Goal: Task Accomplishment & Management: Manage account settings

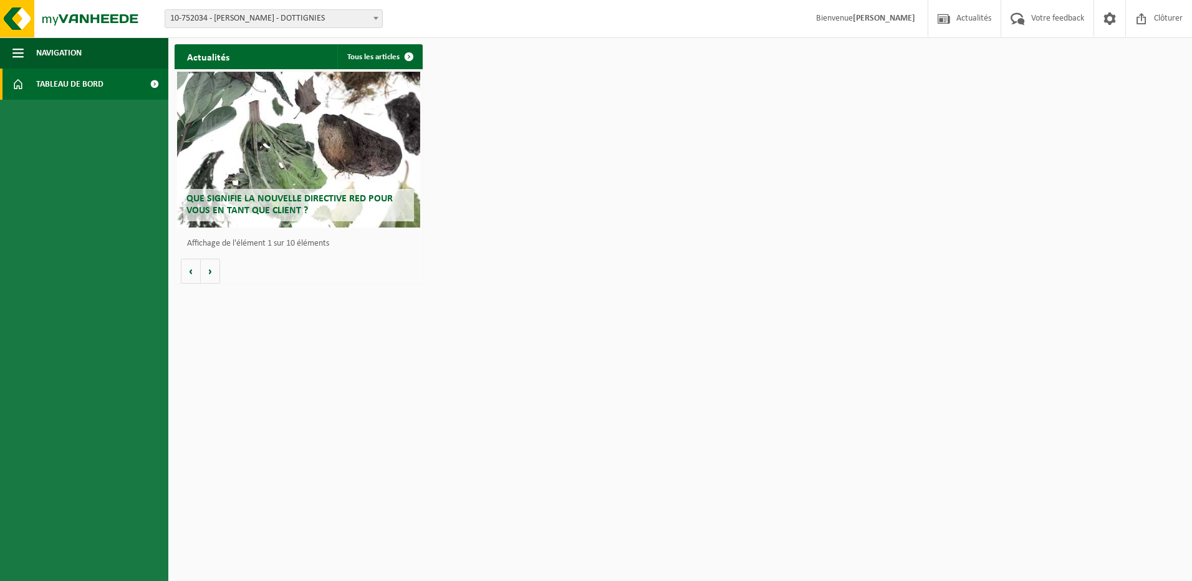
click at [105, 84] on link "Tableau de bord" at bounding box center [84, 84] width 168 height 31
click at [150, 84] on span at bounding box center [154, 84] width 28 height 31
click at [44, 85] on span "Tableau de bord" at bounding box center [69, 84] width 67 height 31
click at [77, 47] on span "Navigation" at bounding box center [59, 52] width 46 height 31
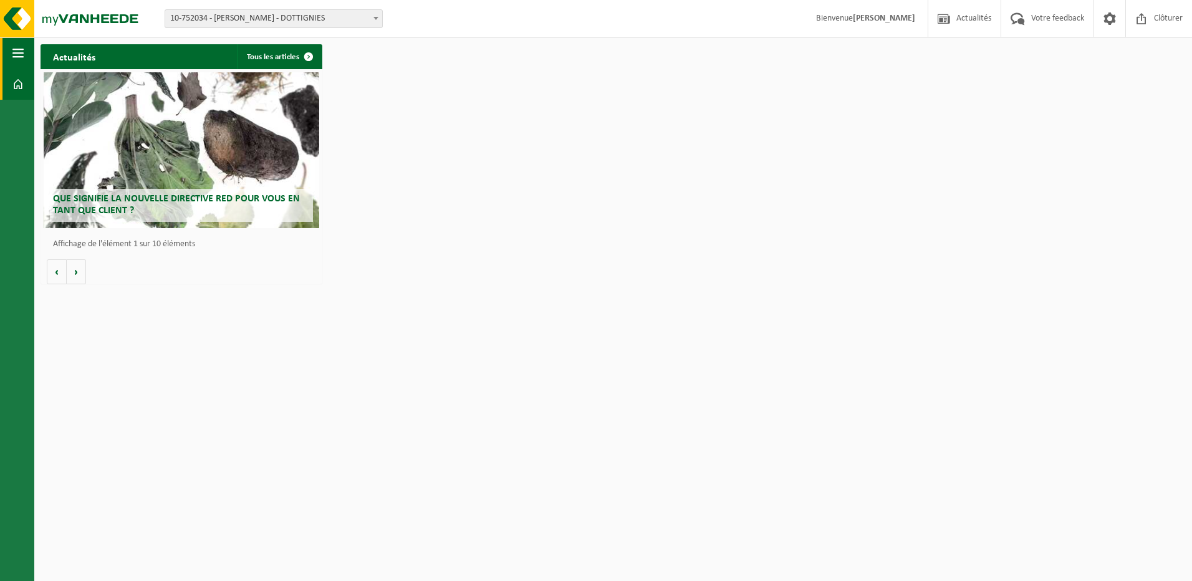
click at [77, 47] on h2 "Actualités" at bounding box center [74, 56] width 67 height 24
click at [282, 15] on span "10-752034 - [PERSON_NAME] - DOTTIGNIES" at bounding box center [273, 18] width 217 height 17
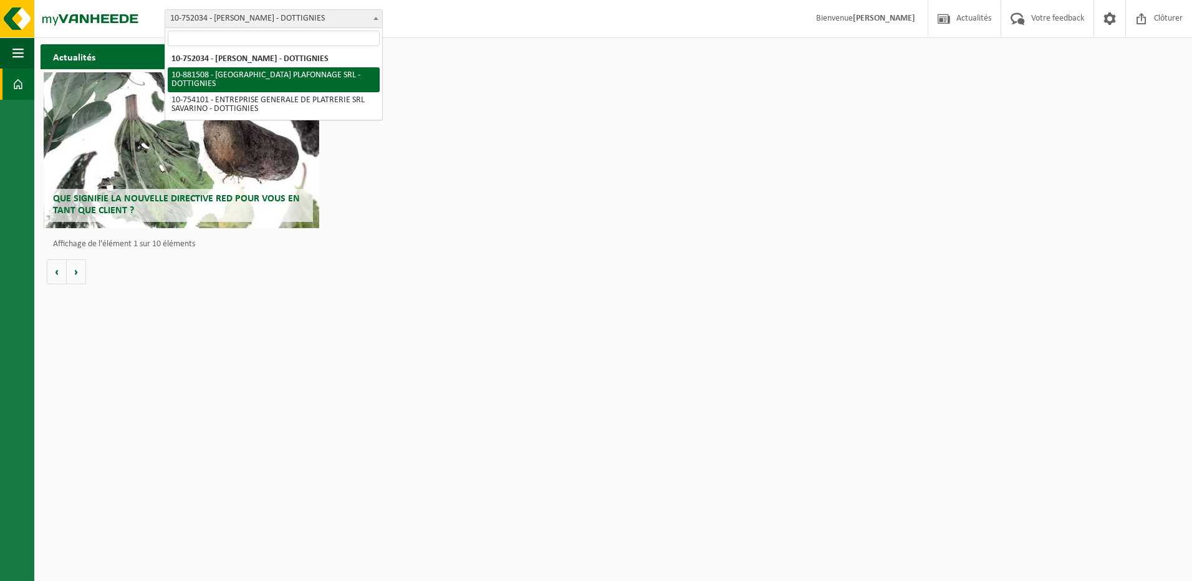
select select "110556"
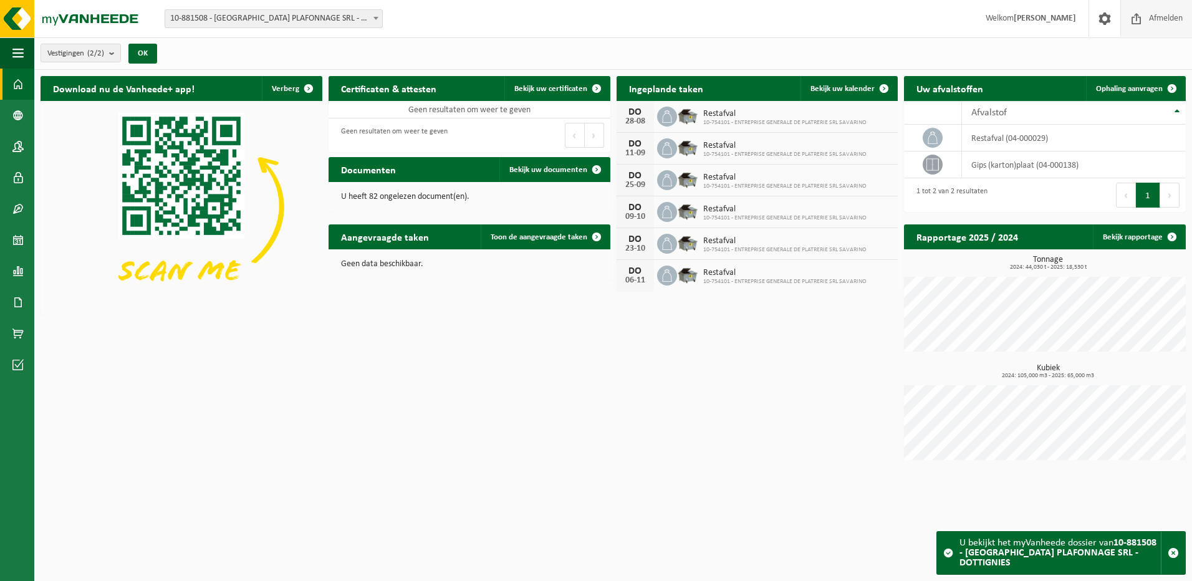
click at [1161, 21] on span "Afmelden" at bounding box center [1166, 18] width 40 height 37
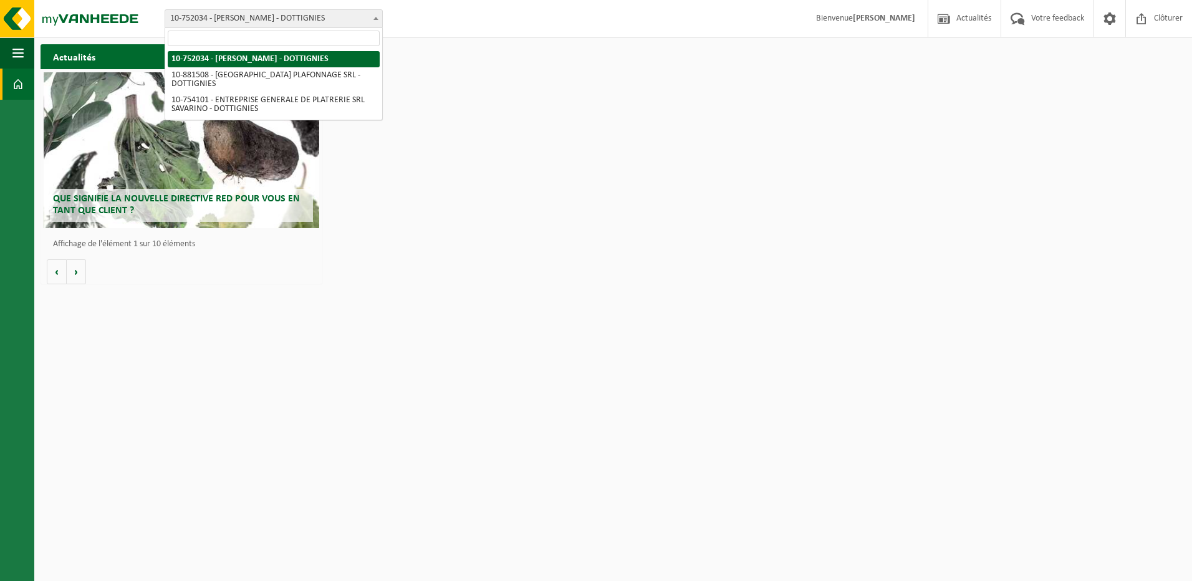
click at [369, 17] on span "10-752034 - [PERSON_NAME] - DOTTIGNIES" at bounding box center [273, 18] width 217 height 17
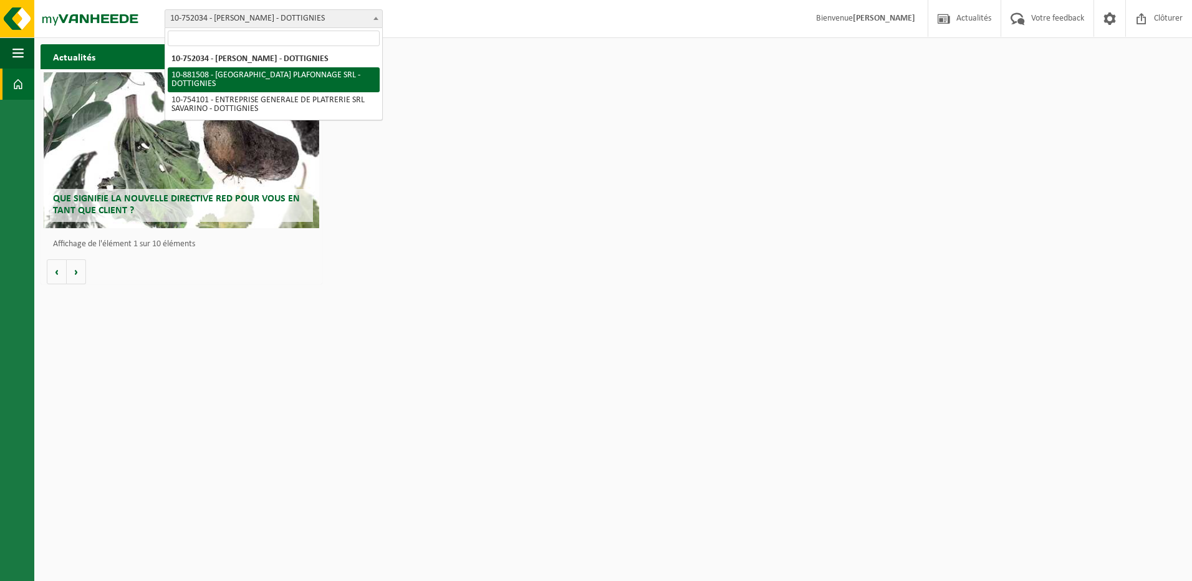
select select "110556"
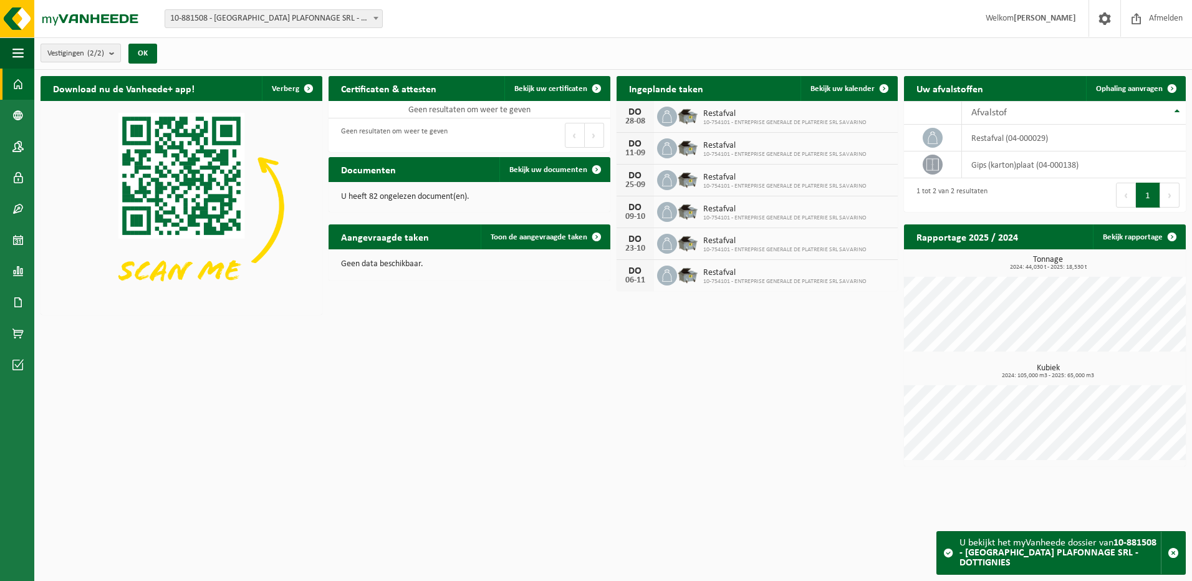
click at [107, 50] on button "Vestigingen (2/2)" at bounding box center [81, 53] width 80 height 19
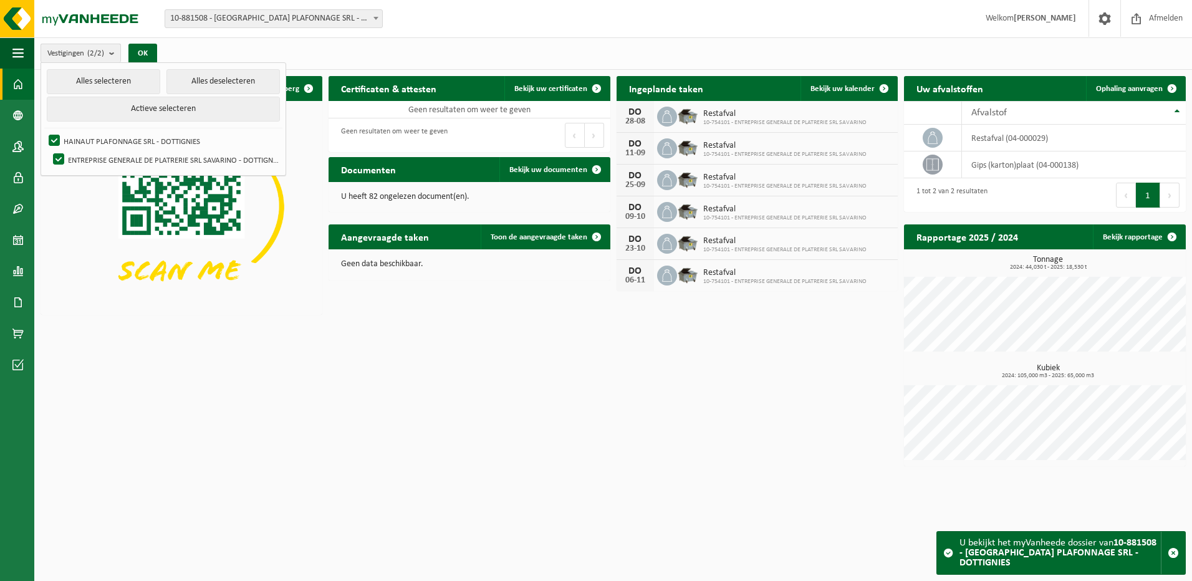
click at [107, 50] on button "Vestigingen (2/2)" at bounding box center [81, 53] width 80 height 19
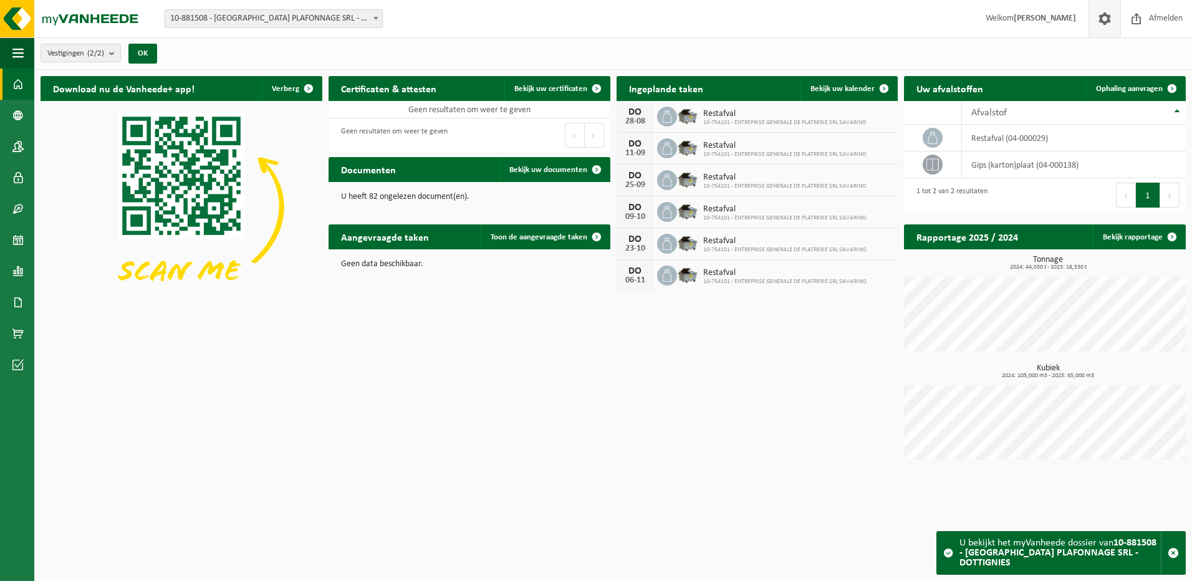
click at [1115, 22] on link at bounding box center [1105, 18] width 32 height 37
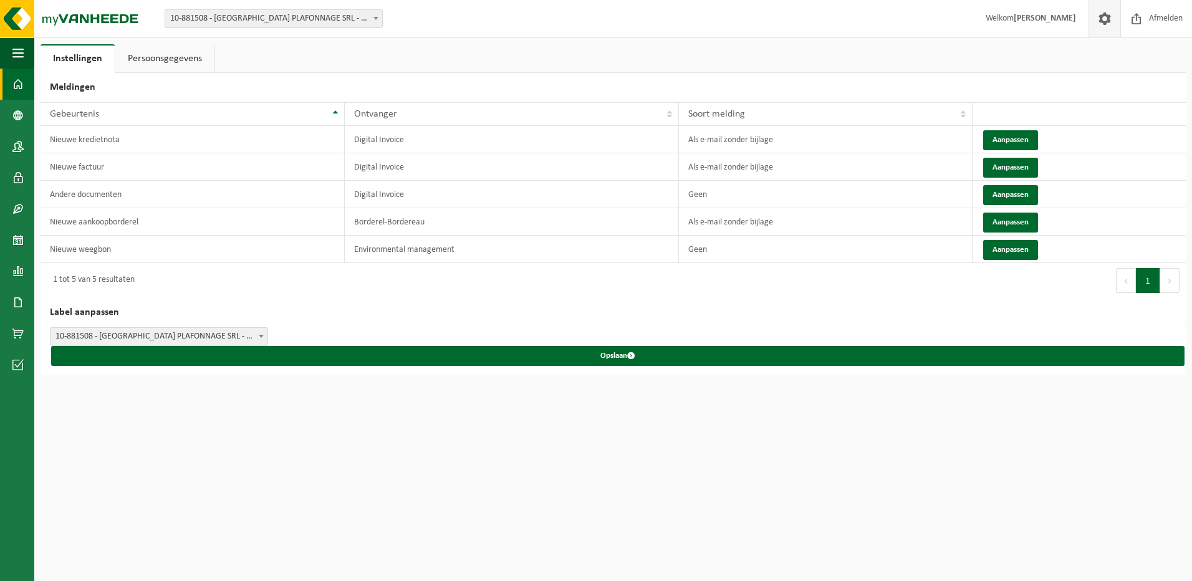
click at [12, 79] on link "Dashboard" at bounding box center [17, 84] width 34 height 31
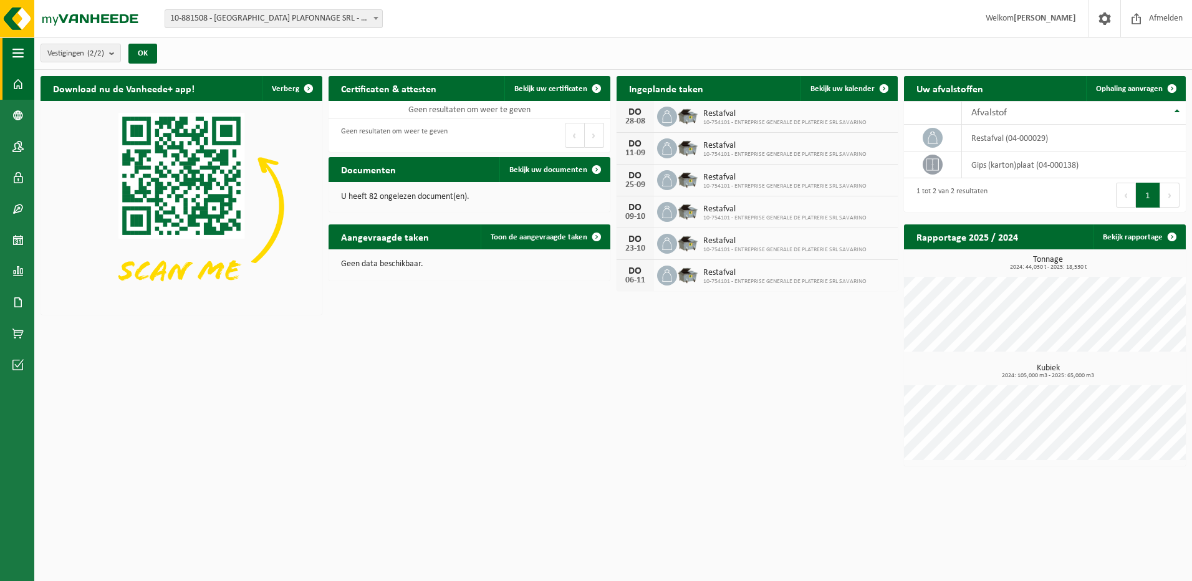
click at [12, 56] on span "button" at bounding box center [17, 52] width 11 height 31
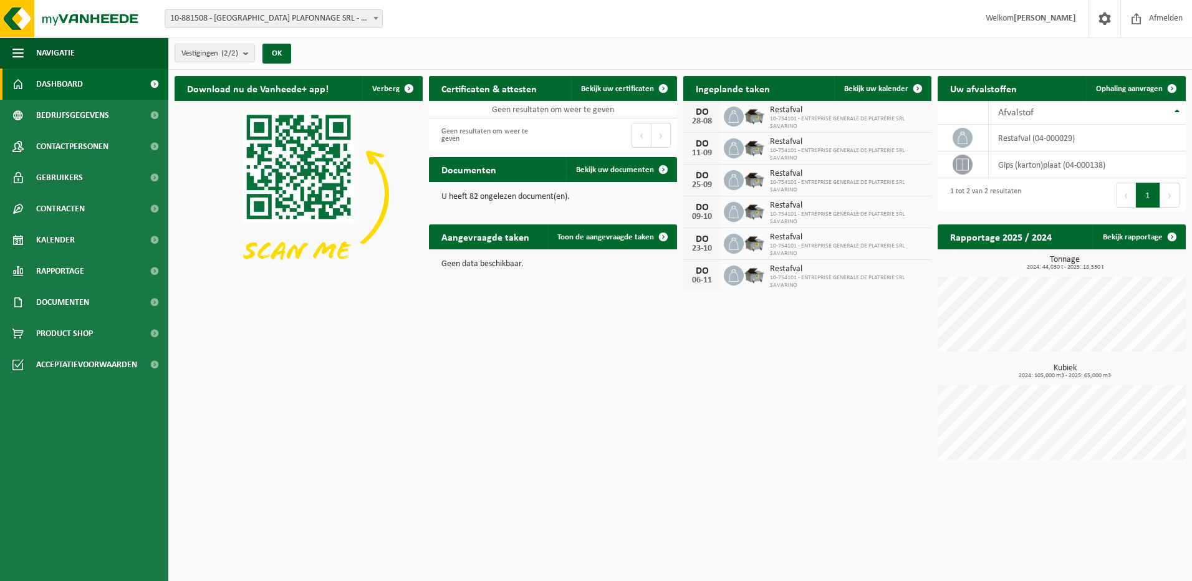
click at [113, 79] on link "Dashboard" at bounding box center [84, 84] width 168 height 31
click at [82, 126] on span "Bedrijfsgegevens" at bounding box center [72, 115] width 73 height 31
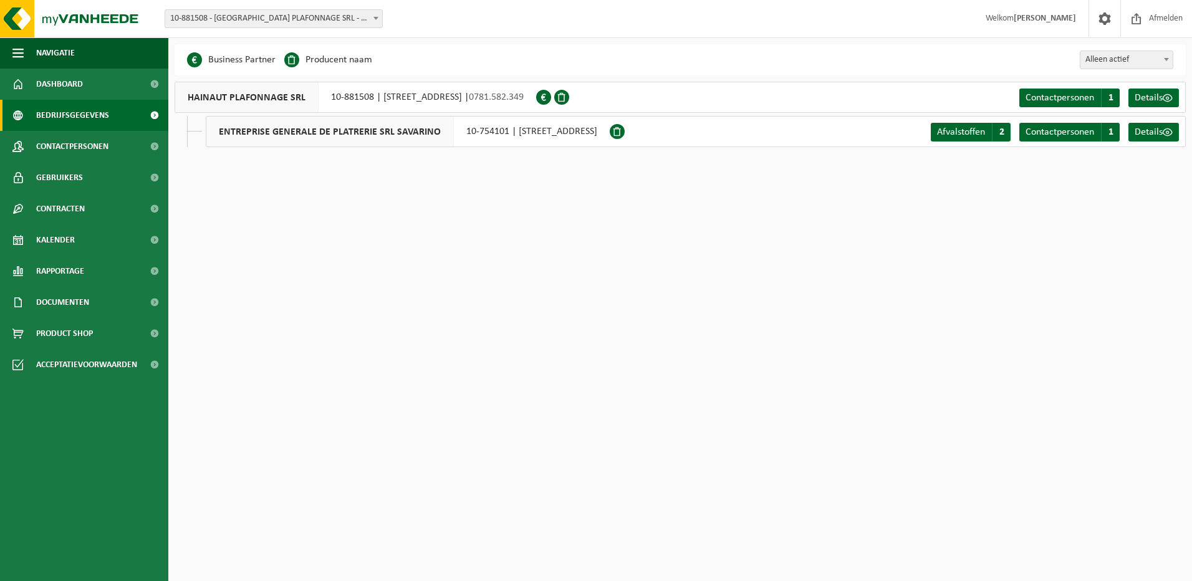
click at [1170, 61] on span at bounding box center [1167, 59] width 12 height 16
click at [1168, 96] on span at bounding box center [1168, 98] width 10 height 10
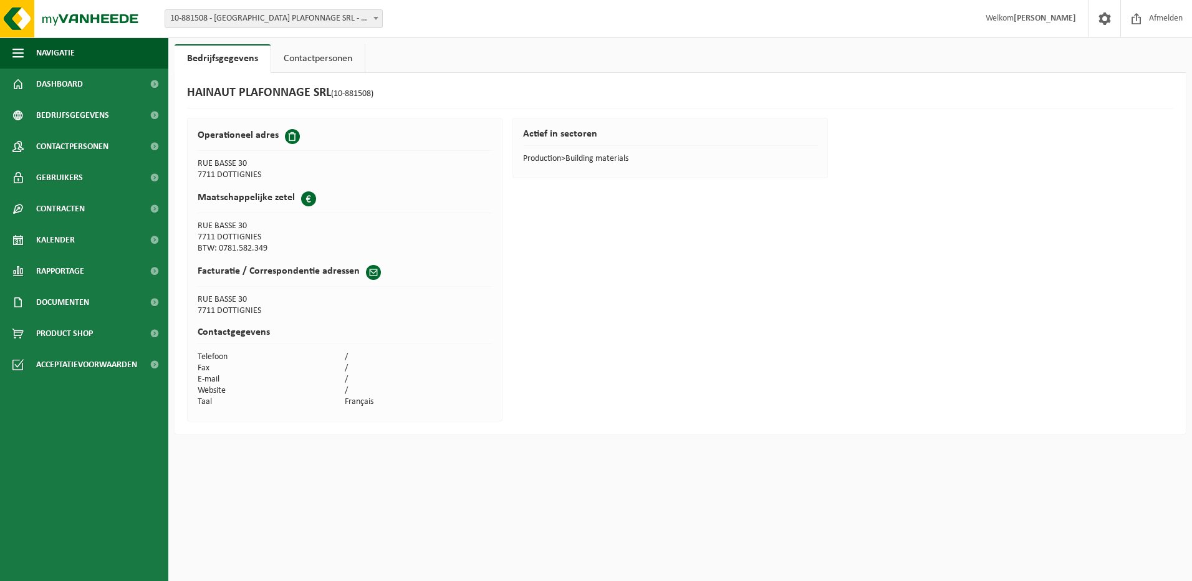
click at [297, 51] on link "Contactpersonen" at bounding box center [318, 58] width 94 height 29
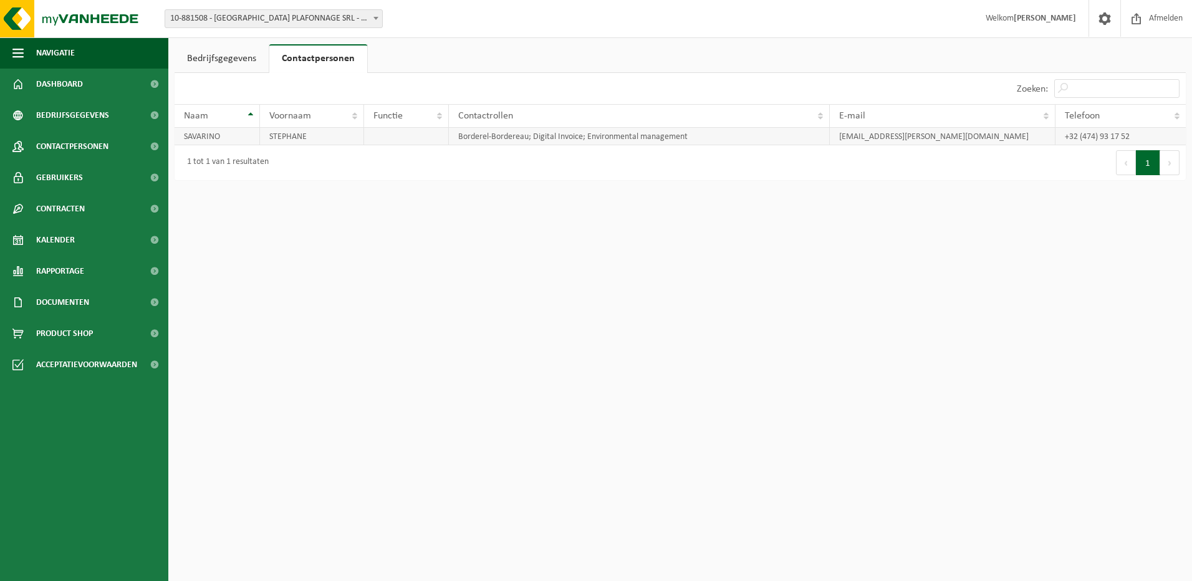
click at [311, 133] on td "STEPHANE" at bounding box center [312, 136] width 104 height 17
click at [60, 79] on span "Dashboard" at bounding box center [59, 84] width 47 height 31
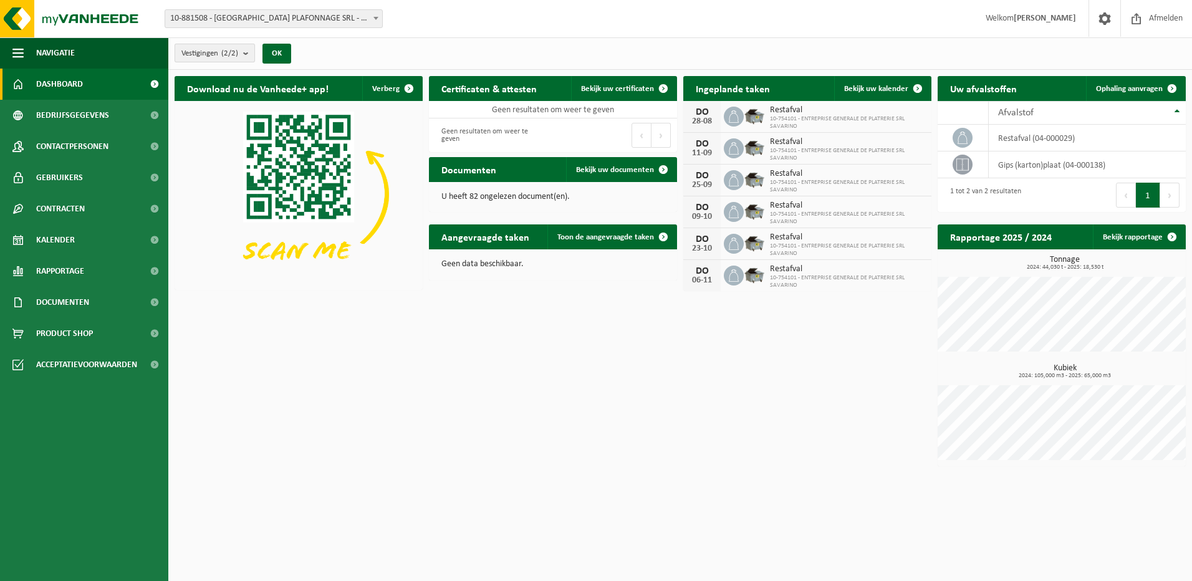
click at [251, 54] on b "submit" at bounding box center [248, 52] width 11 height 17
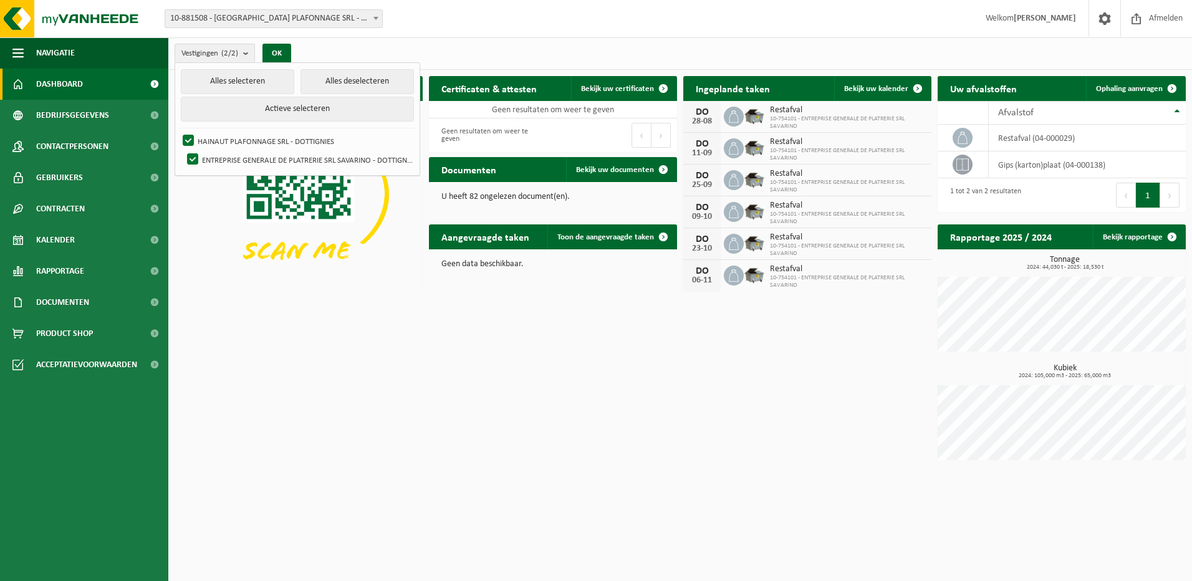
click at [346, 345] on div "Download nu de Vanheede+ app! Verberg Certificaten & attesten Bekijk uw certifi…" at bounding box center [681, 271] width 1018 height 403
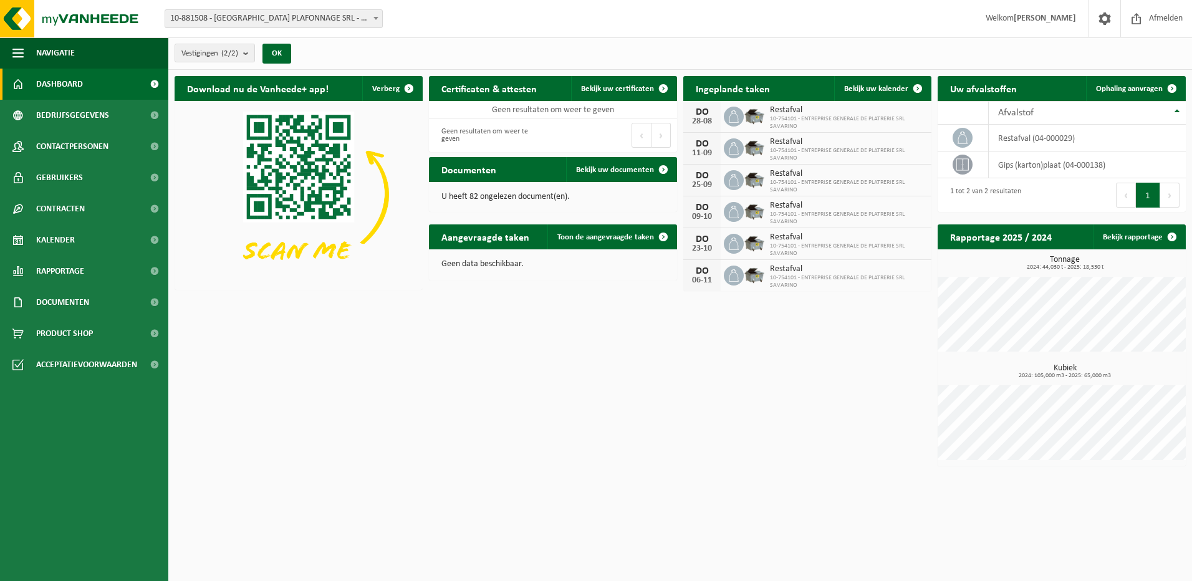
click at [737, 113] on icon at bounding box center [734, 116] width 12 height 12
click at [807, 112] on span "Restafval" at bounding box center [847, 110] width 155 height 10
click at [815, 111] on span "Restafval" at bounding box center [847, 110] width 155 height 10
click at [907, 87] on span at bounding box center [918, 88] width 25 height 25
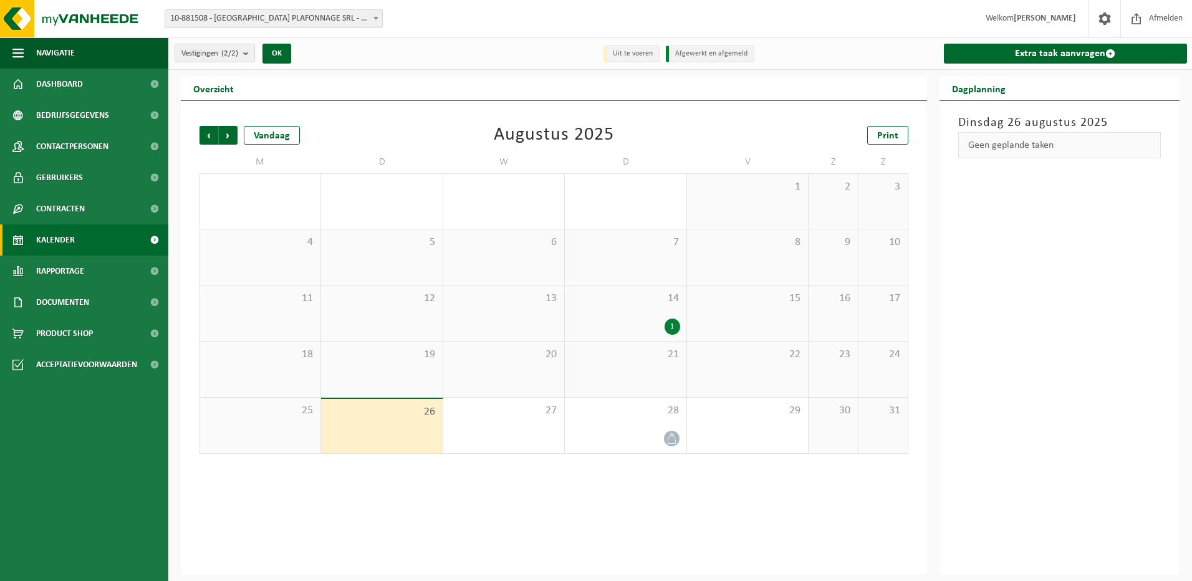
click at [1090, 145] on div "Geen geplande taken" at bounding box center [1060, 145] width 203 height 26
click at [1023, 143] on div "Geen geplande taken" at bounding box center [1060, 145] width 203 height 26
click at [981, 125] on h3 "Dinsdag 26 augustus 2025" at bounding box center [1060, 123] width 203 height 19
click at [664, 427] on div "28" at bounding box center [625, 426] width 121 height 56
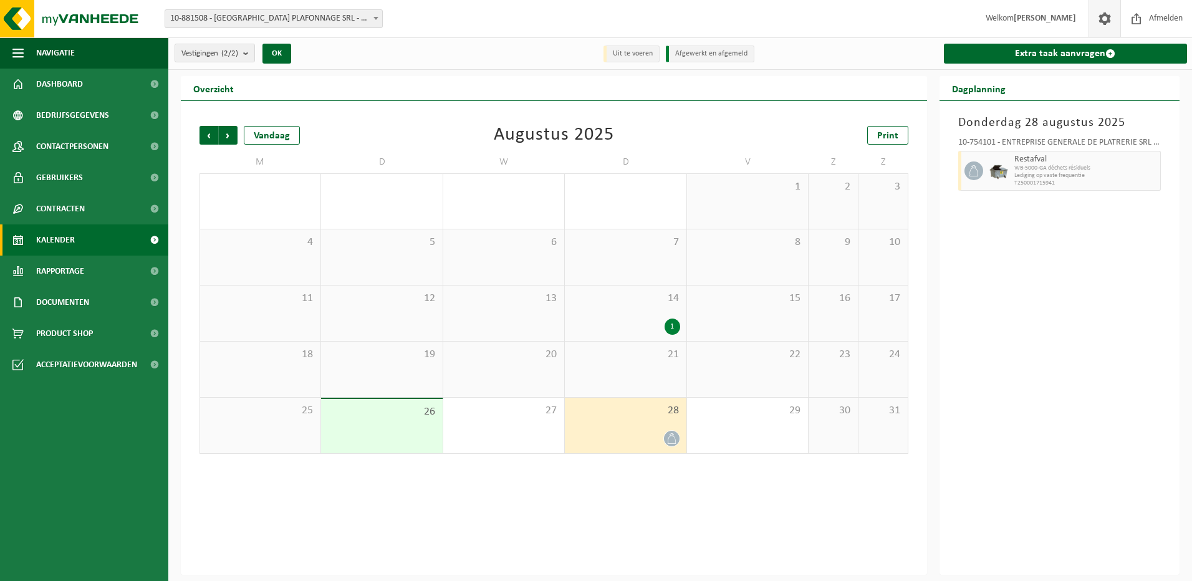
click at [1112, 17] on span at bounding box center [1105, 18] width 19 height 37
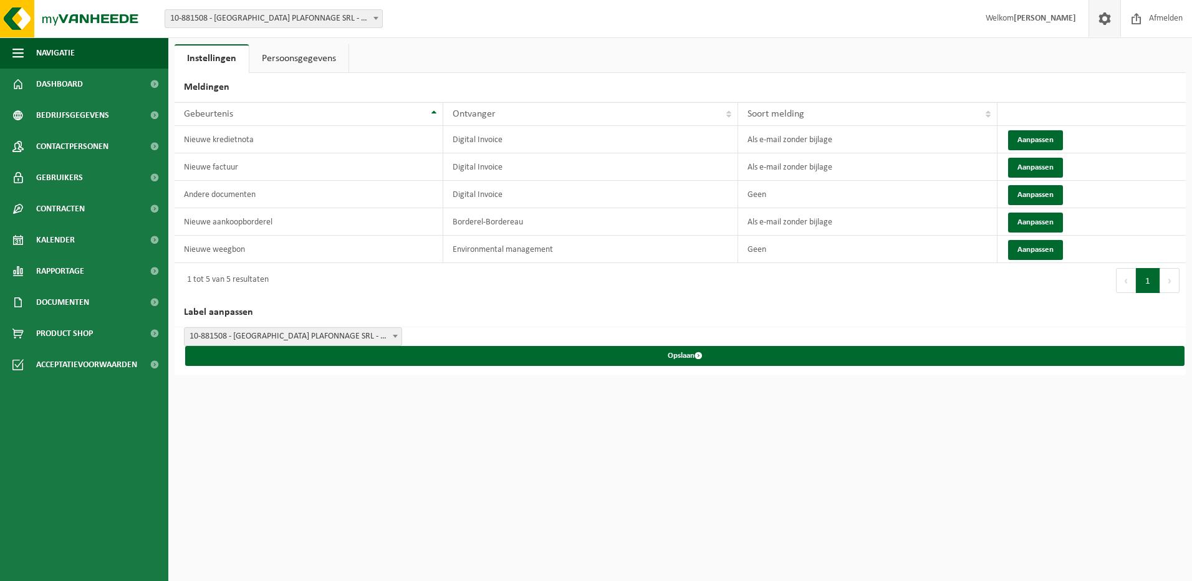
click at [265, 52] on link "Persoonsgegevens" at bounding box center [298, 58] width 99 height 29
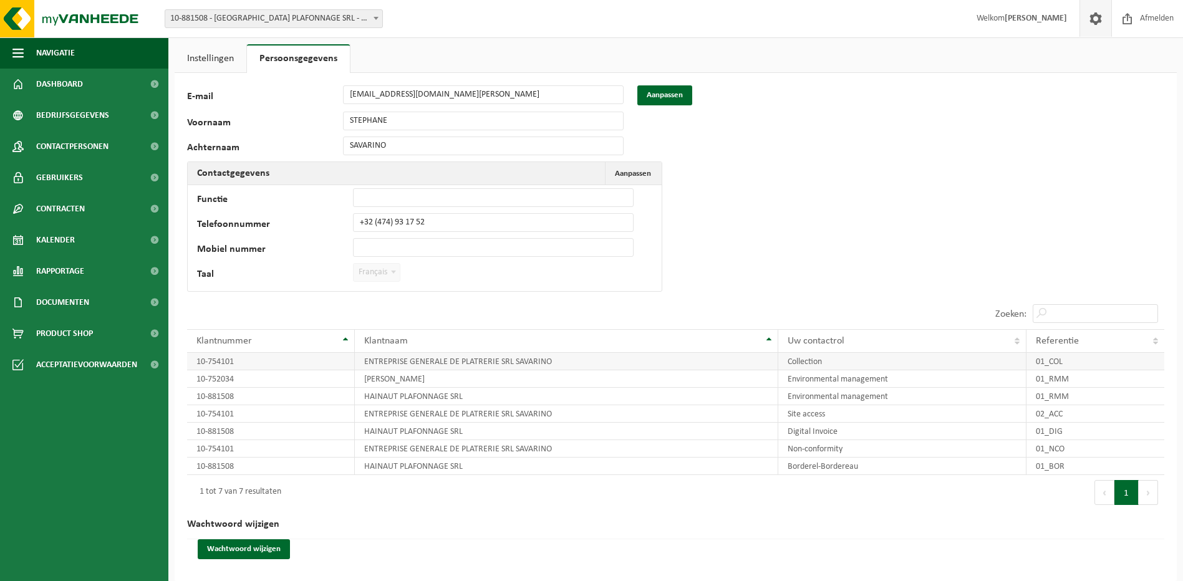
scroll to position [5, 0]
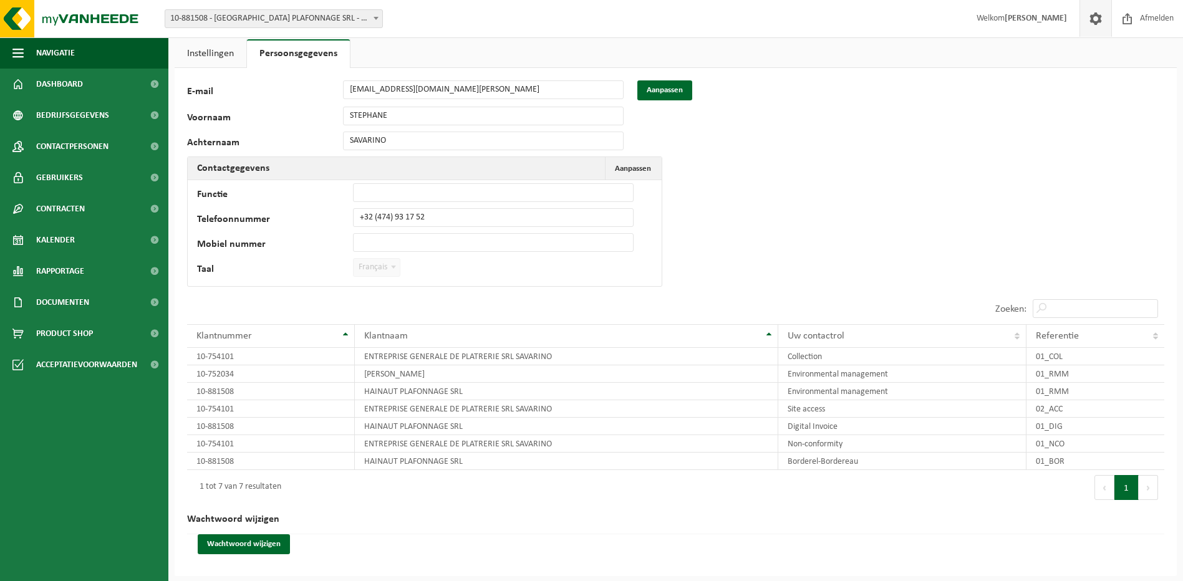
click at [384, 261] on span "Français" at bounding box center [377, 267] width 46 height 17
click at [375, 272] on span "Français" at bounding box center [377, 267] width 46 height 17
click at [225, 48] on link "Instellingen" at bounding box center [211, 53] width 72 height 29
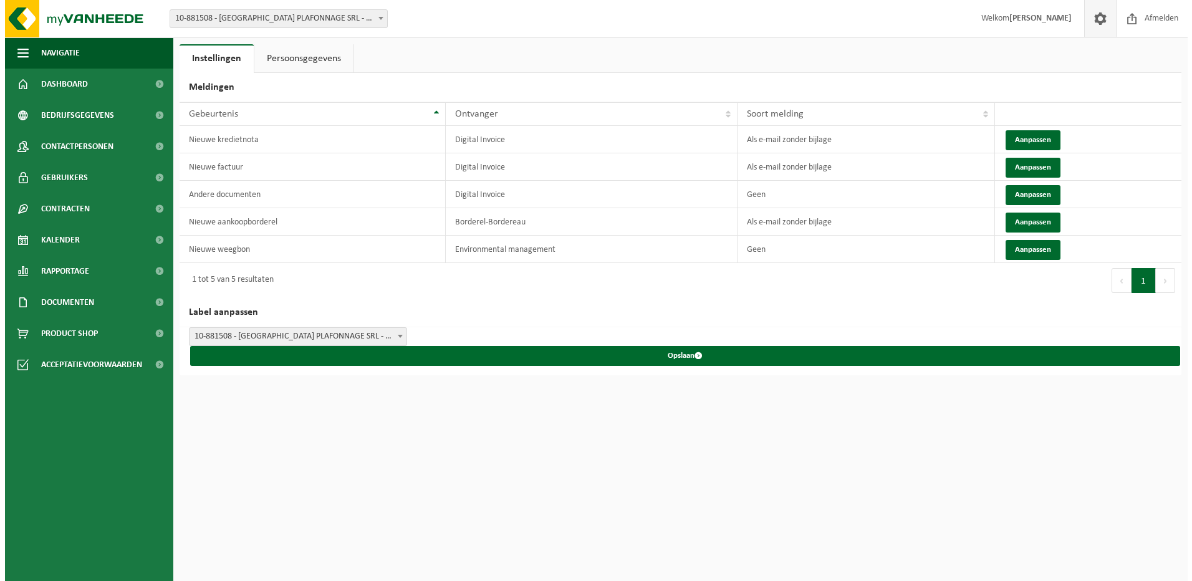
scroll to position [0, 0]
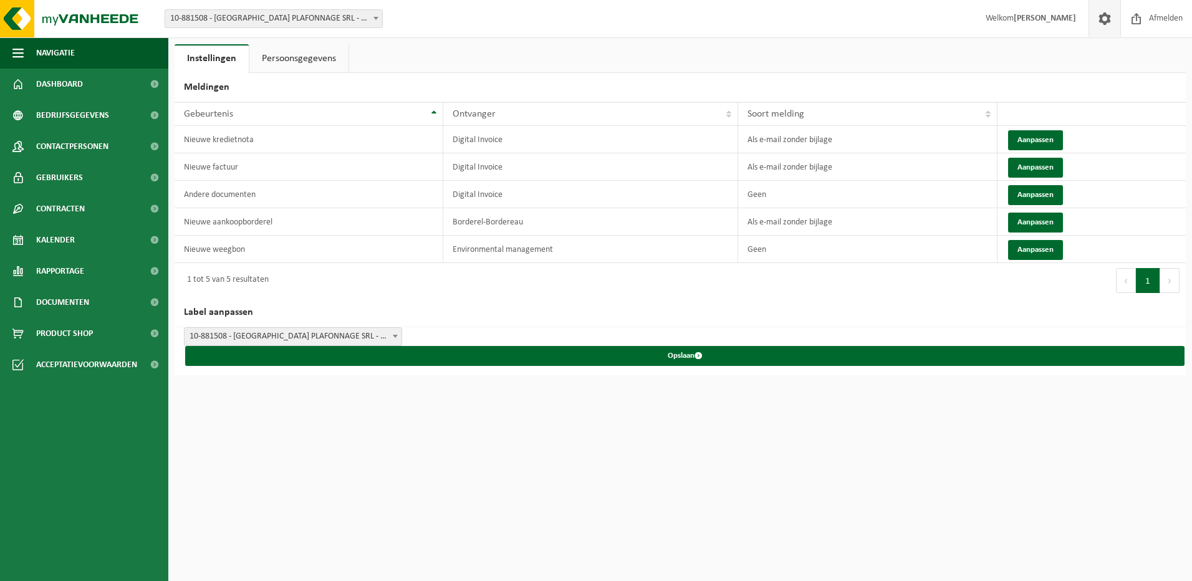
click at [1041, 14] on strong "[PERSON_NAME]" at bounding box center [1045, 18] width 62 height 9
click at [60, 9] on img at bounding box center [75, 18] width 150 height 37
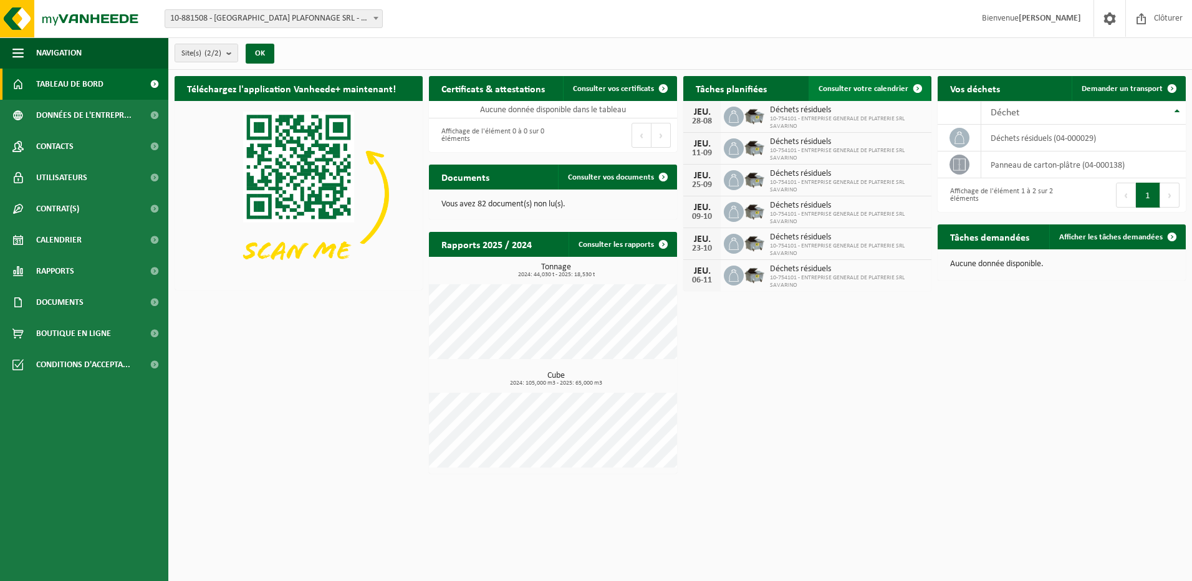
click at [873, 85] on span "Consulter votre calendrier" at bounding box center [864, 89] width 90 height 8
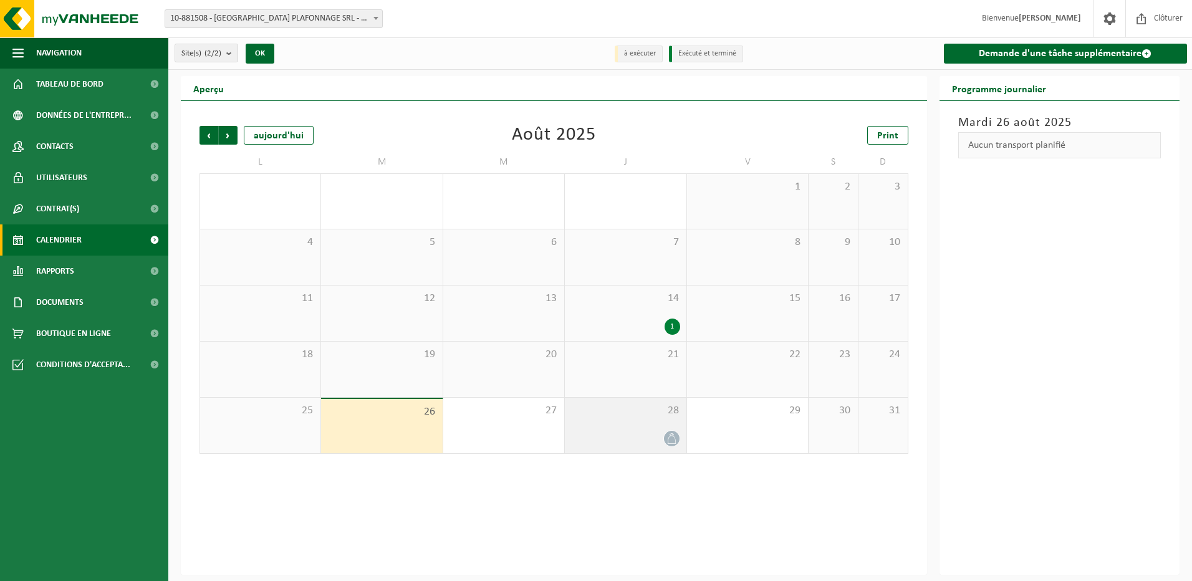
click at [650, 409] on span "28" at bounding box center [625, 411] width 109 height 14
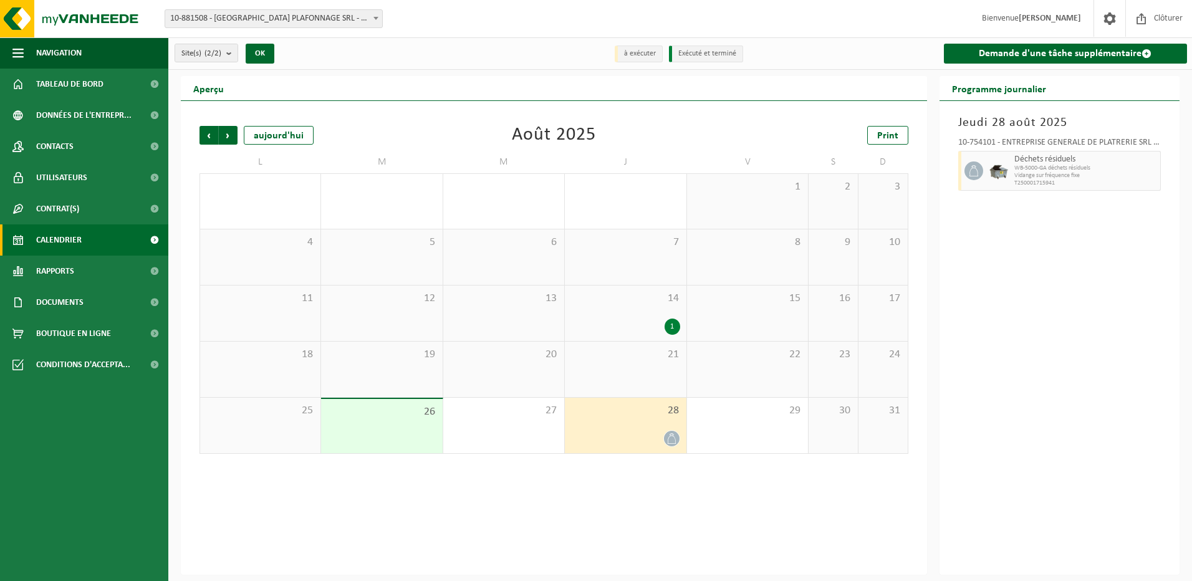
click at [651, 409] on span "28" at bounding box center [625, 411] width 109 height 14
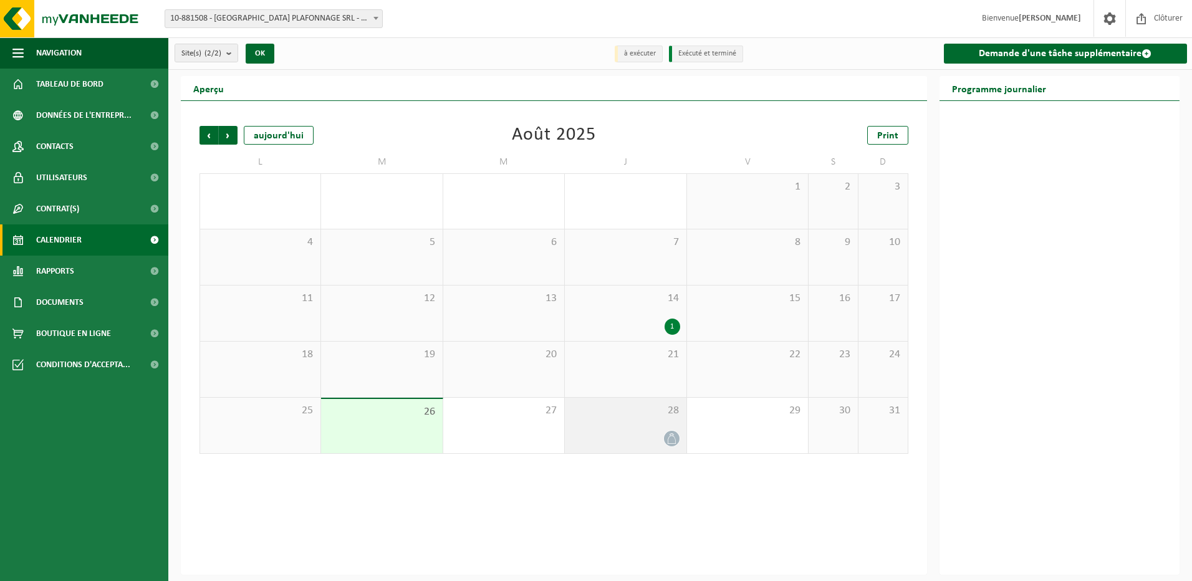
click at [606, 444] on div at bounding box center [625, 438] width 109 height 17
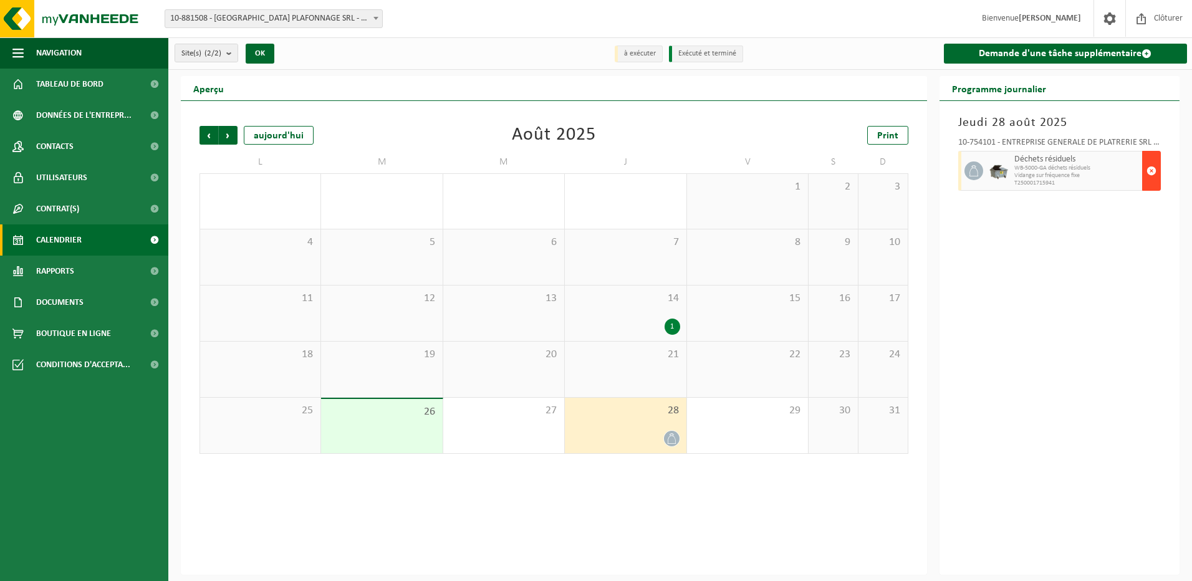
click at [1146, 162] on button "button" at bounding box center [1152, 171] width 19 height 40
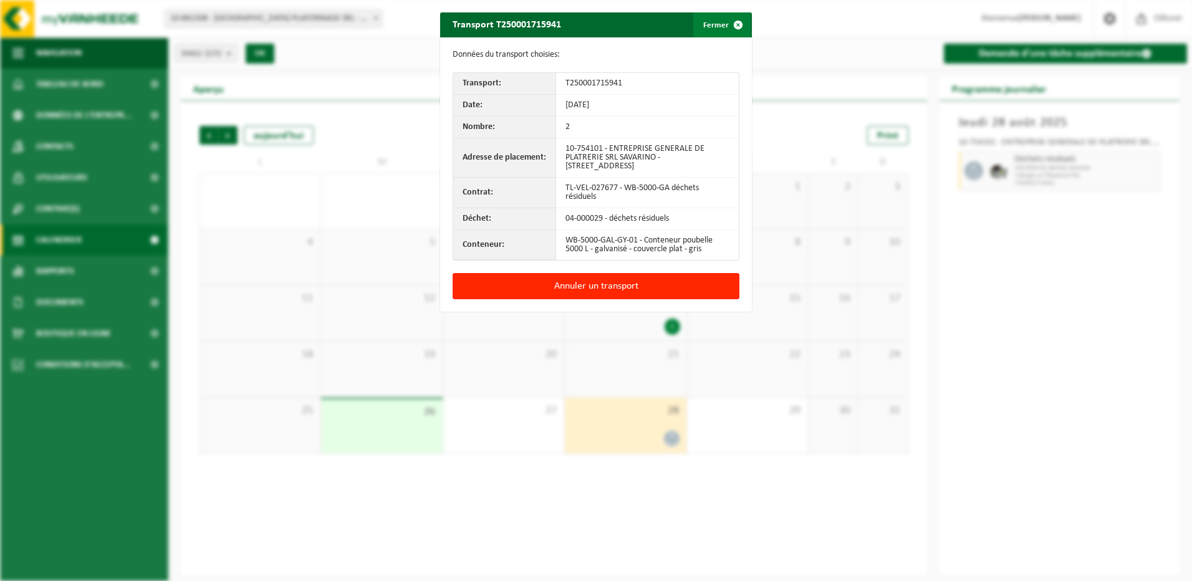
click at [732, 22] on span "button" at bounding box center [738, 24] width 25 height 25
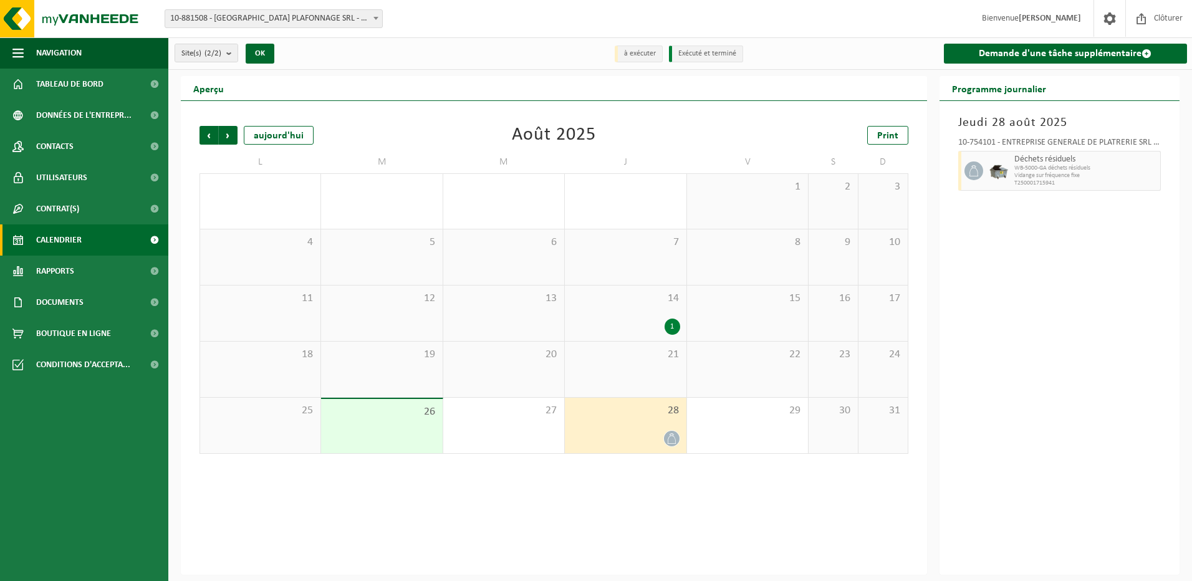
drag, startPoint x: 664, startPoint y: 432, endPoint x: 617, endPoint y: 427, distance: 46.4
click at [617, 427] on div "28" at bounding box center [625, 426] width 121 height 56
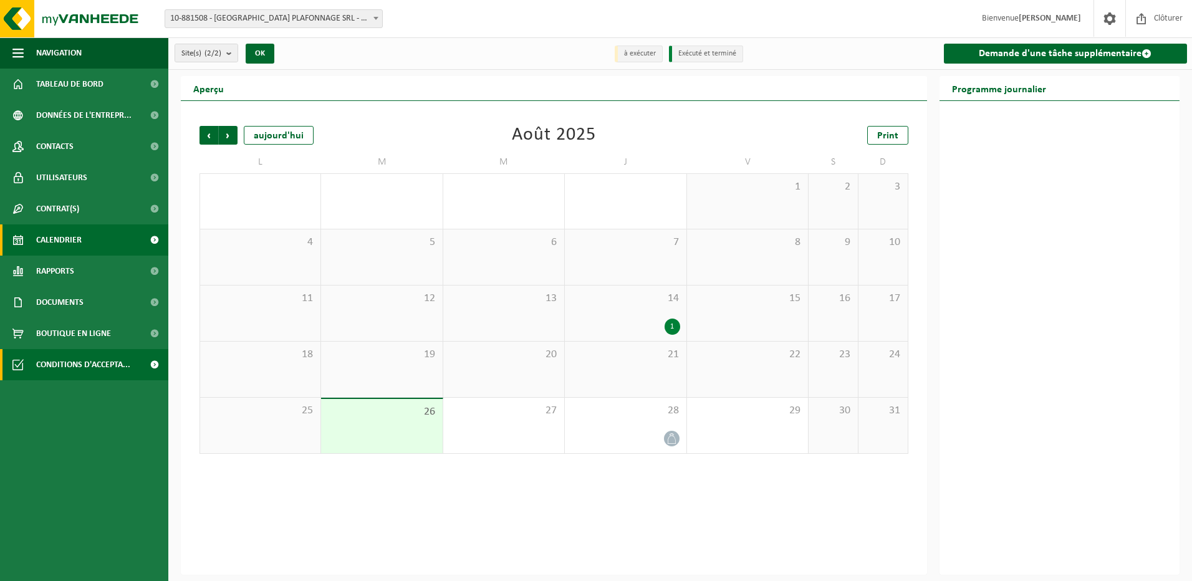
click at [102, 363] on span "Conditions d'accepta..." at bounding box center [83, 364] width 94 height 31
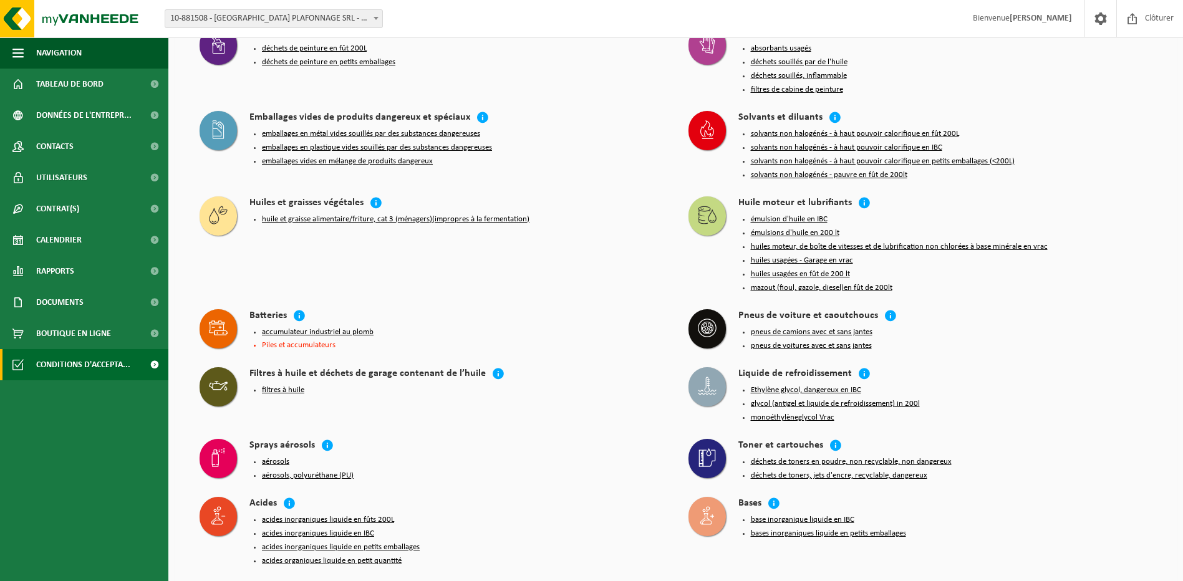
scroll to position [1049, 0]
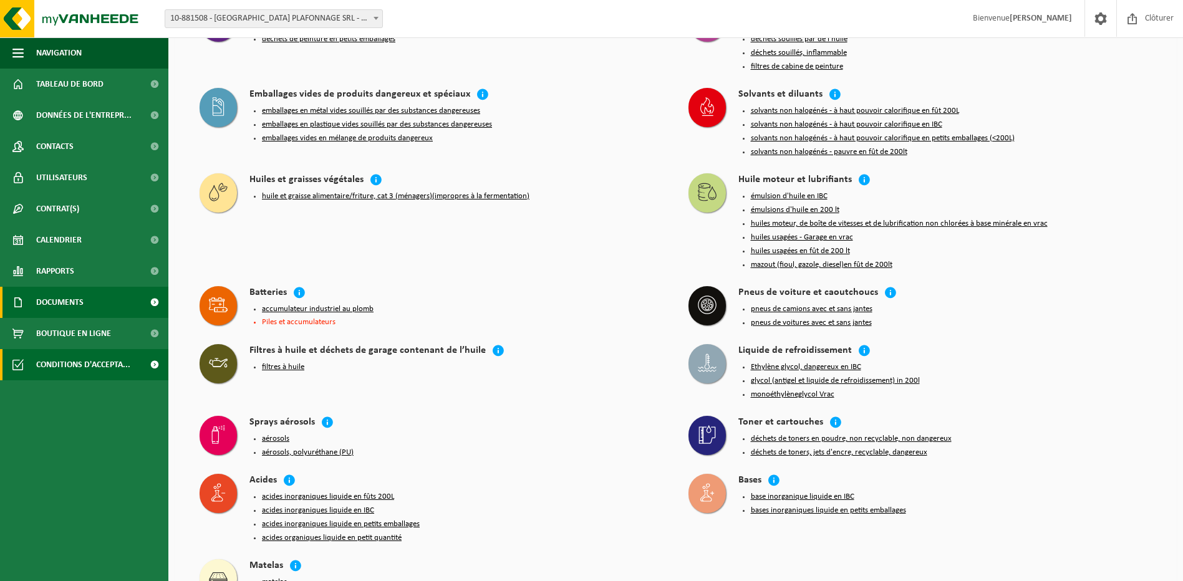
click at [44, 293] on span "Documents" at bounding box center [59, 302] width 47 height 31
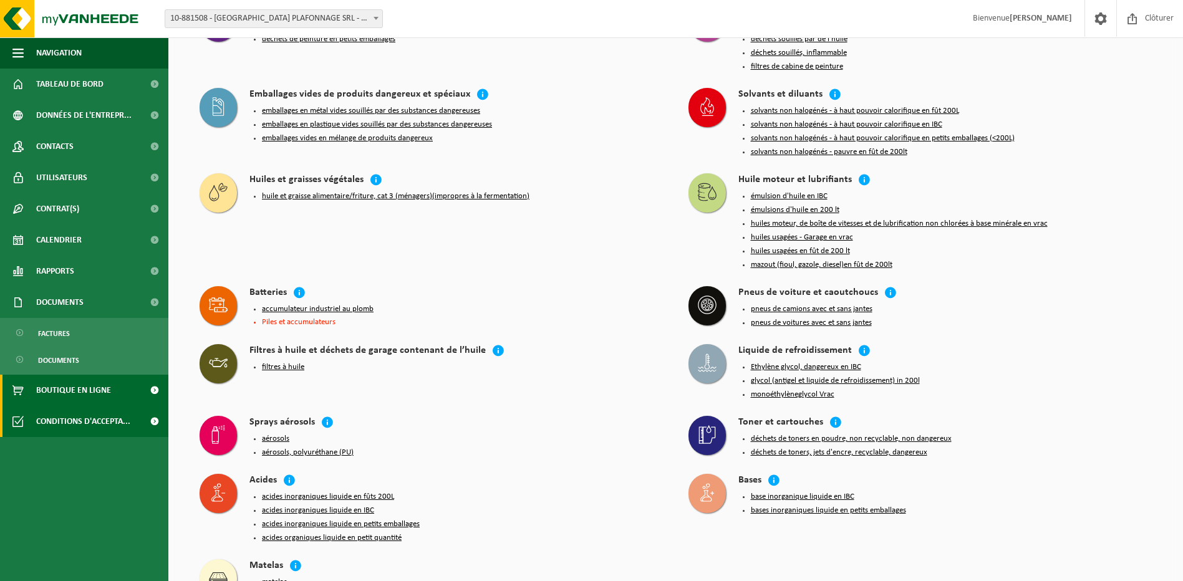
click at [101, 382] on span "Boutique en ligne" at bounding box center [73, 390] width 75 height 31
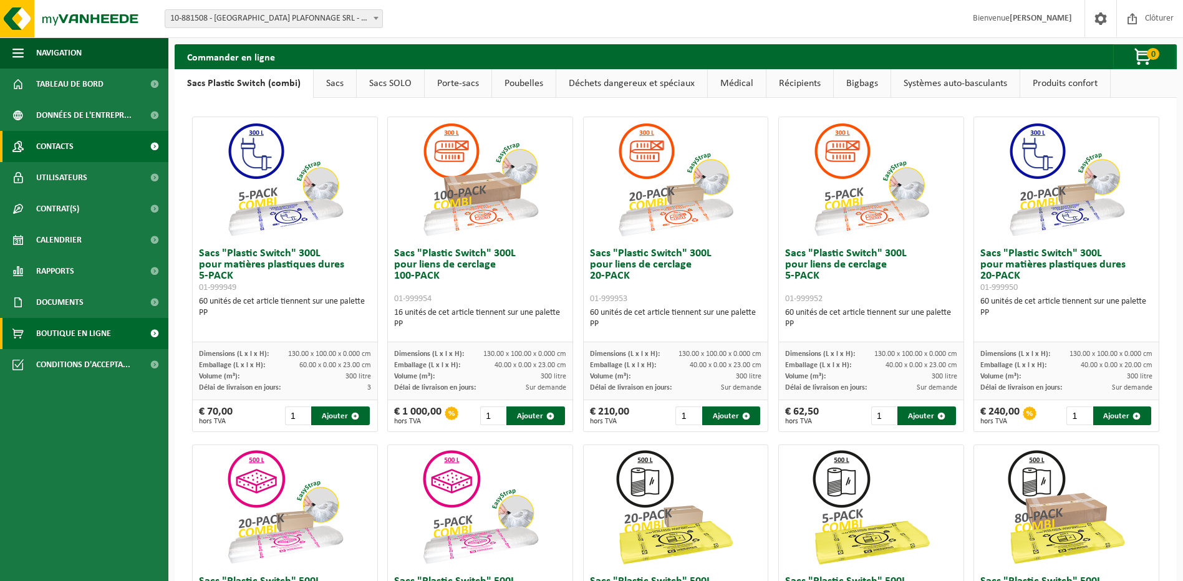
click at [92, 148] on link "Contacts" at bounding box center [84, 146] width 168 height 31
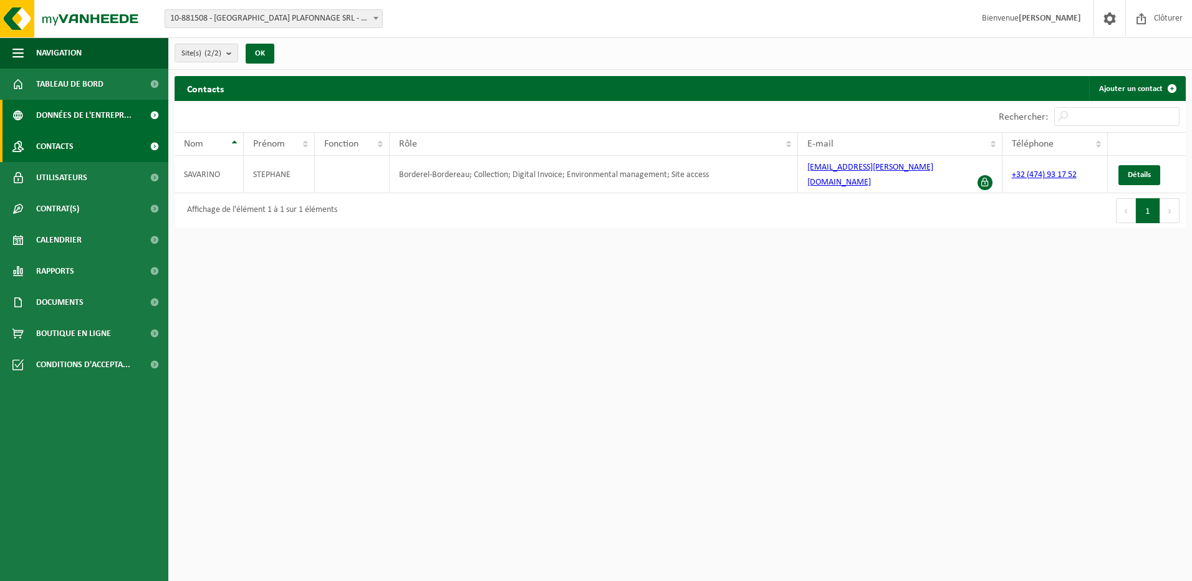
click at [112, 118] on span "Données de l'entrepr..." at bounding box center [83, 115] width 95 height 31
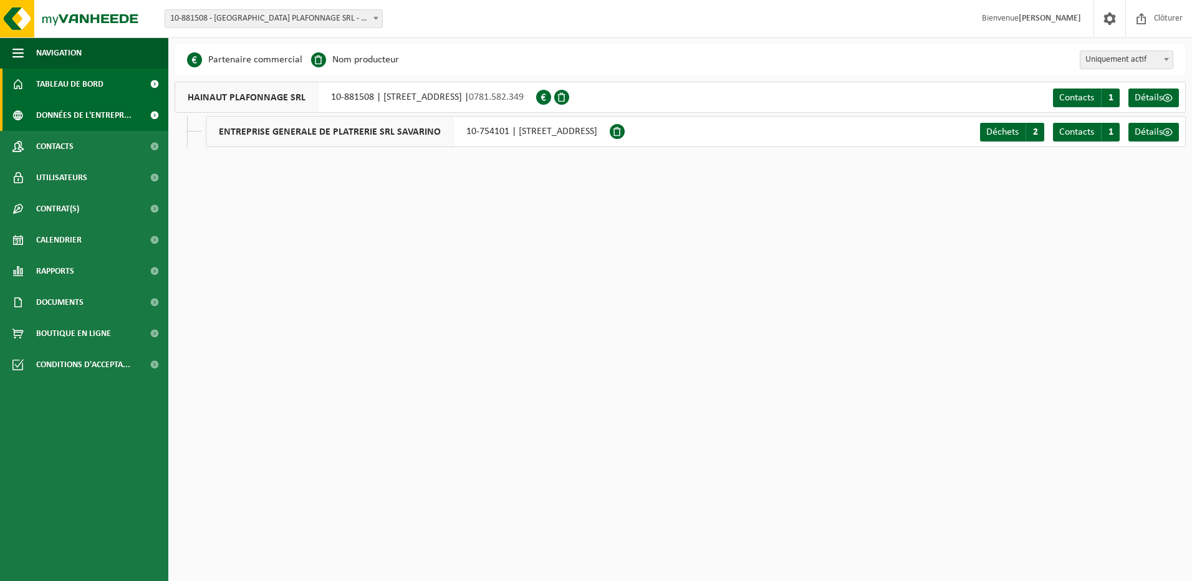
click at [120, 80] on link "Tableau de bord" at bounding box center [84, 84] width 168 height 31
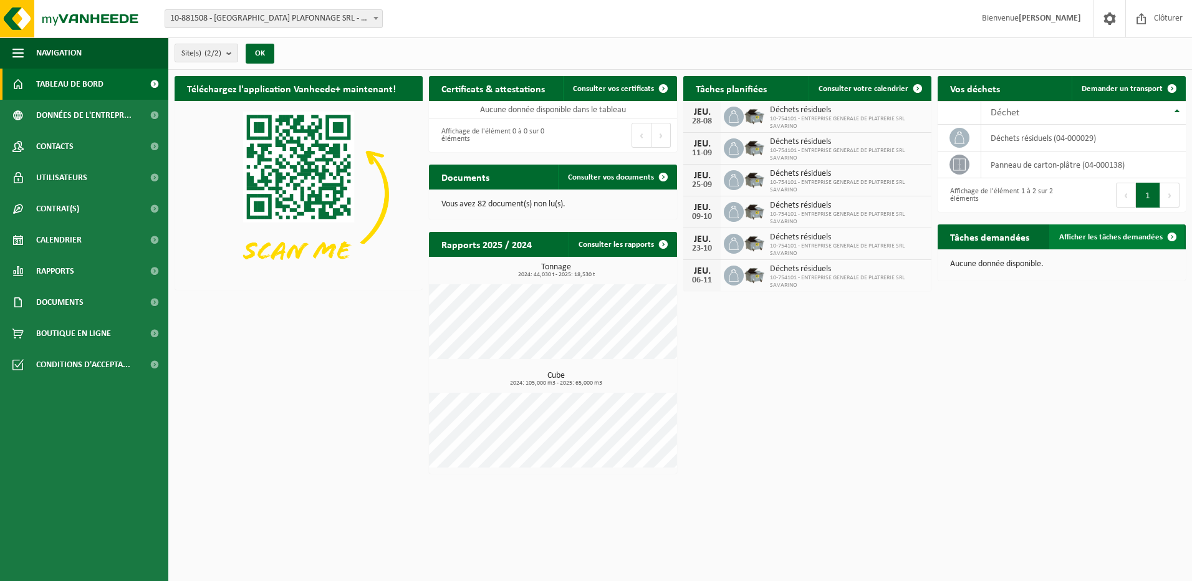
click at [1125, 241] on link "Afficher les tâches demandées" at bounding box center [1117, 237] width 135 height 25
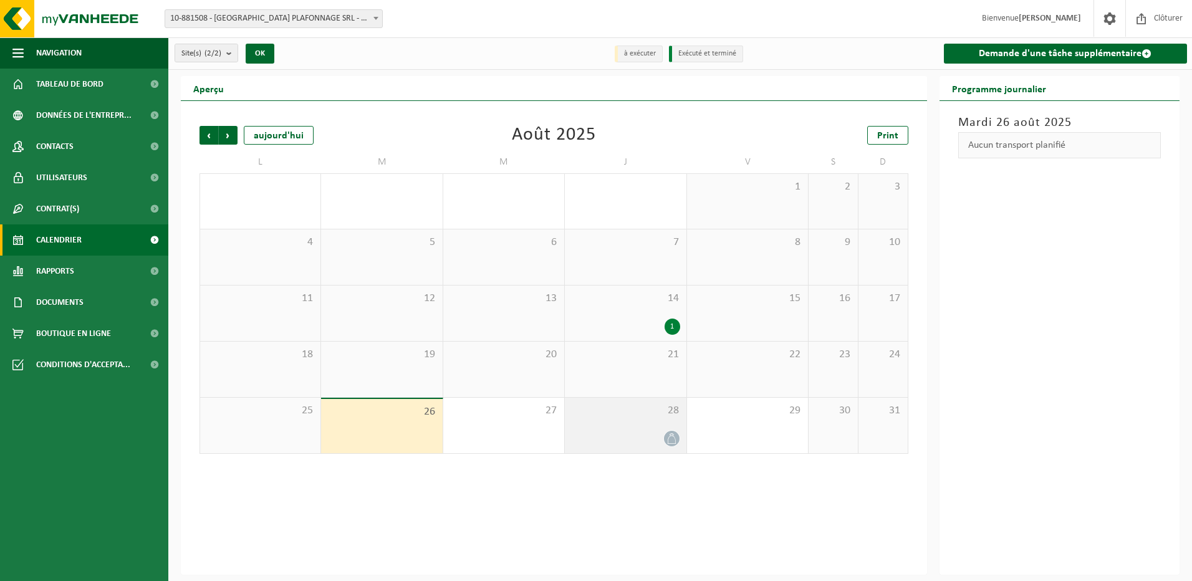
click at [622, 428] on div "28" at bounding box center [625, 426] width 121 height 56
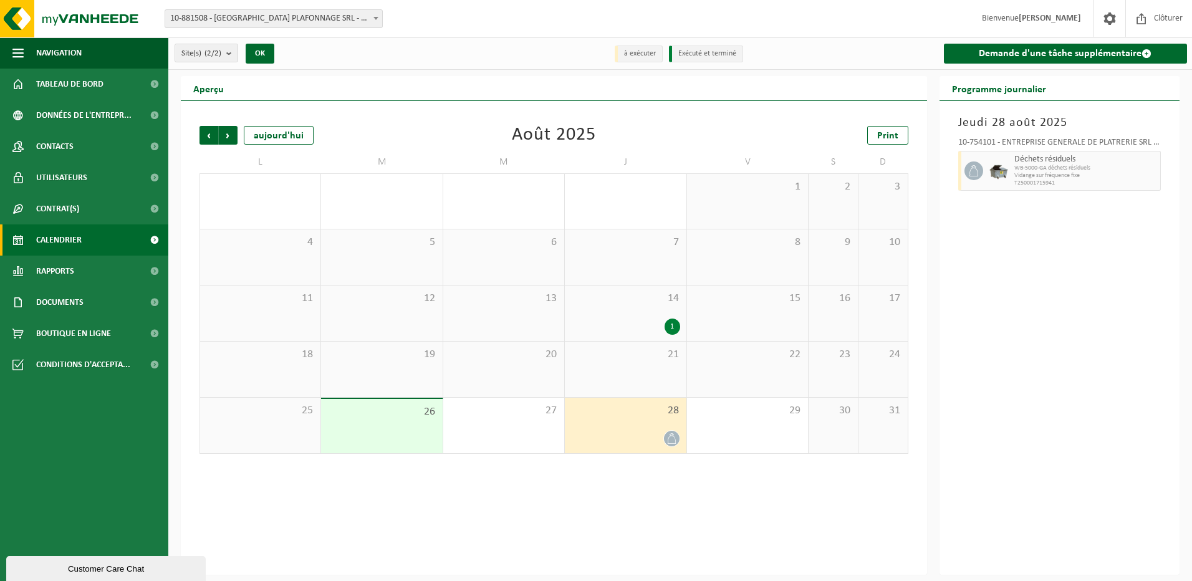
click at [637, 432] on div at bounding box center [625, 438] width 109 height 17
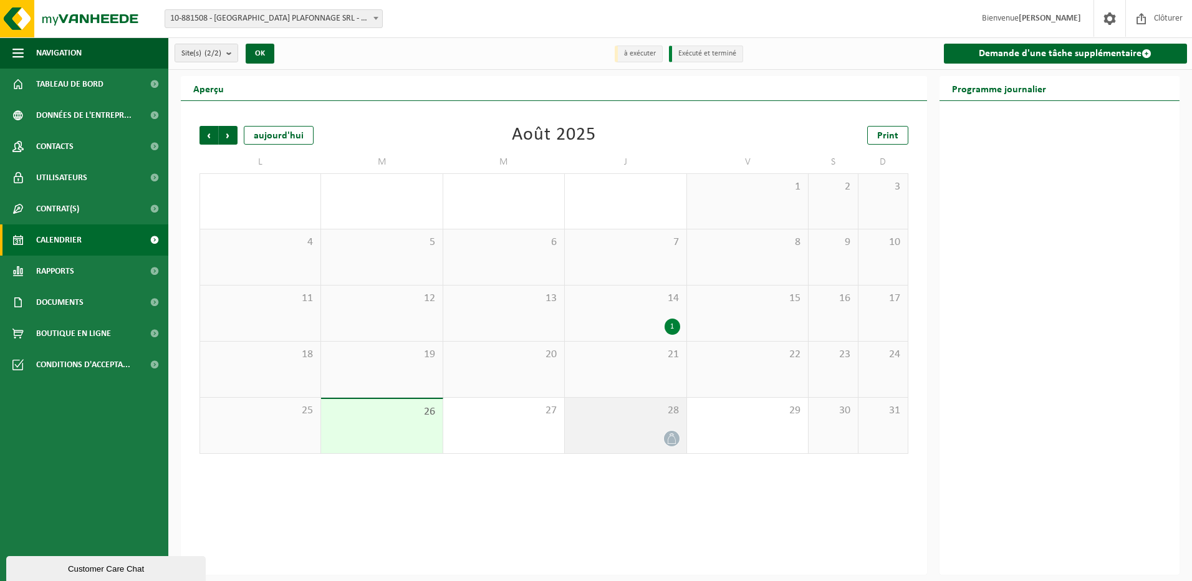
click at [646, 400] on div "28" at bounding box center [625, 426] width 121 height 56
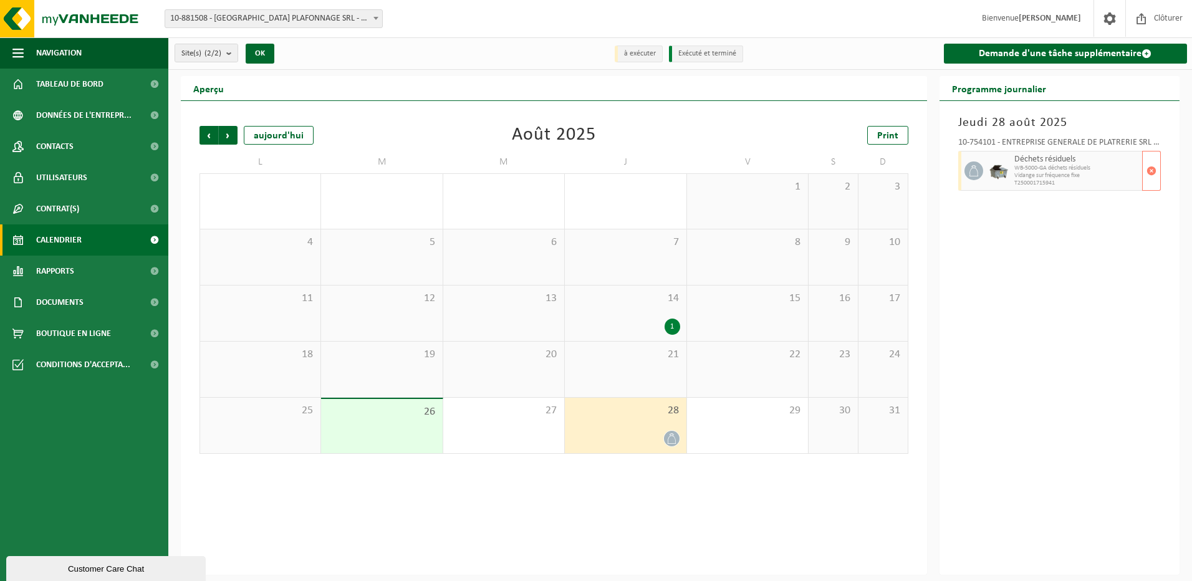
click at [1022, 181] on span "T250001715941" at bounding box center [1077, 183] width 125 height 7
click at [660, 417] on div "28" at bounding box center [625, 426] width 121 height 56
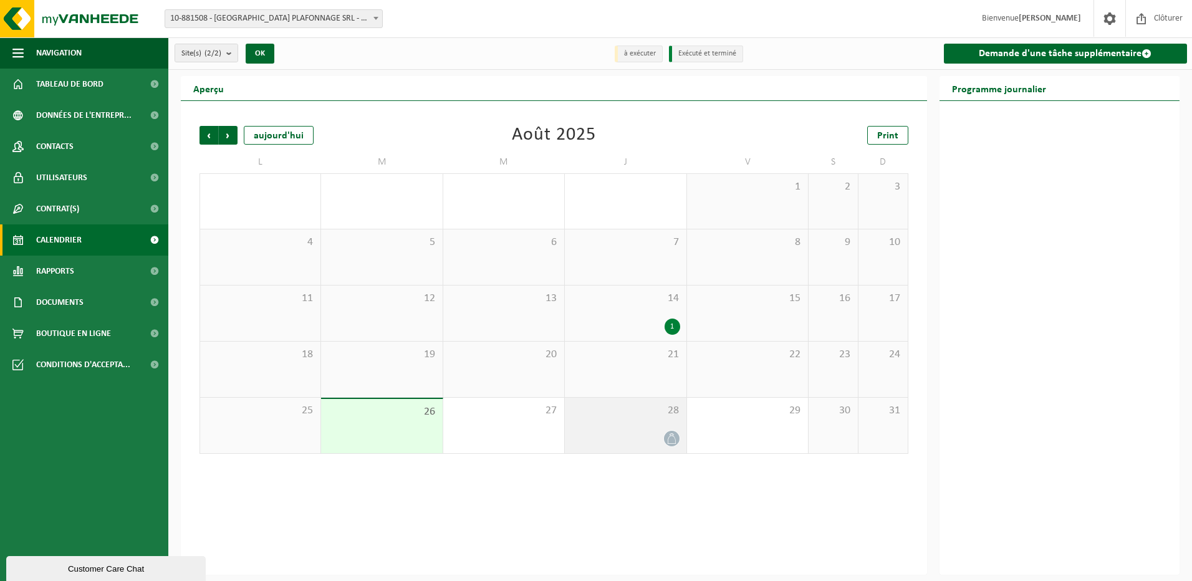
click at [652, 428] on div "28" at bounding box center [625, 426] width 121 height 56
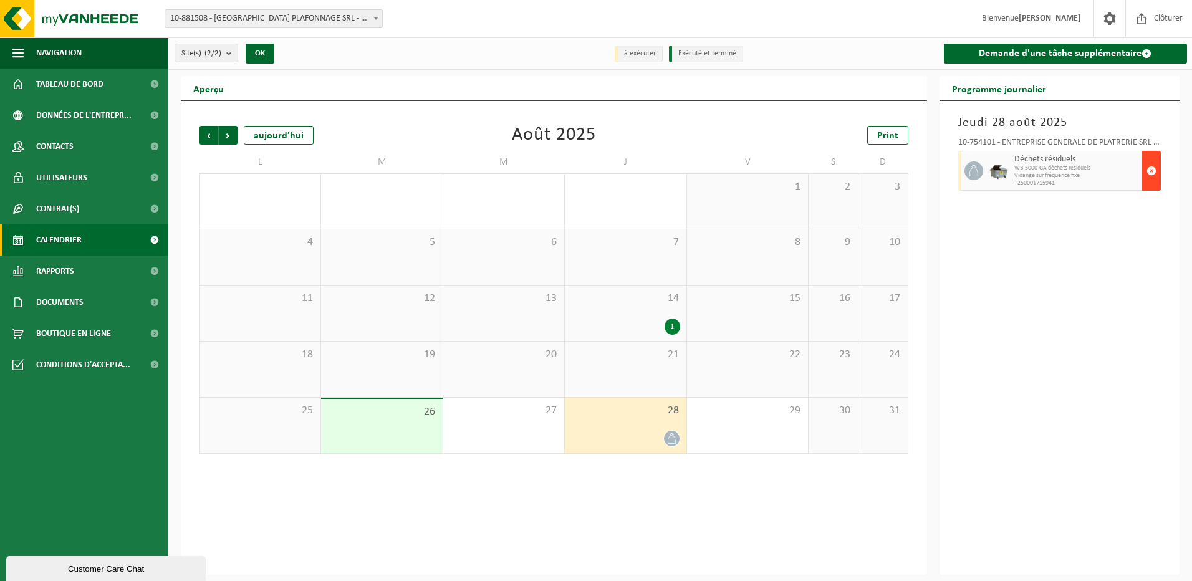
click at [1156, 167] on span "button" at bounding box center [1152, 170] width 10 height 25
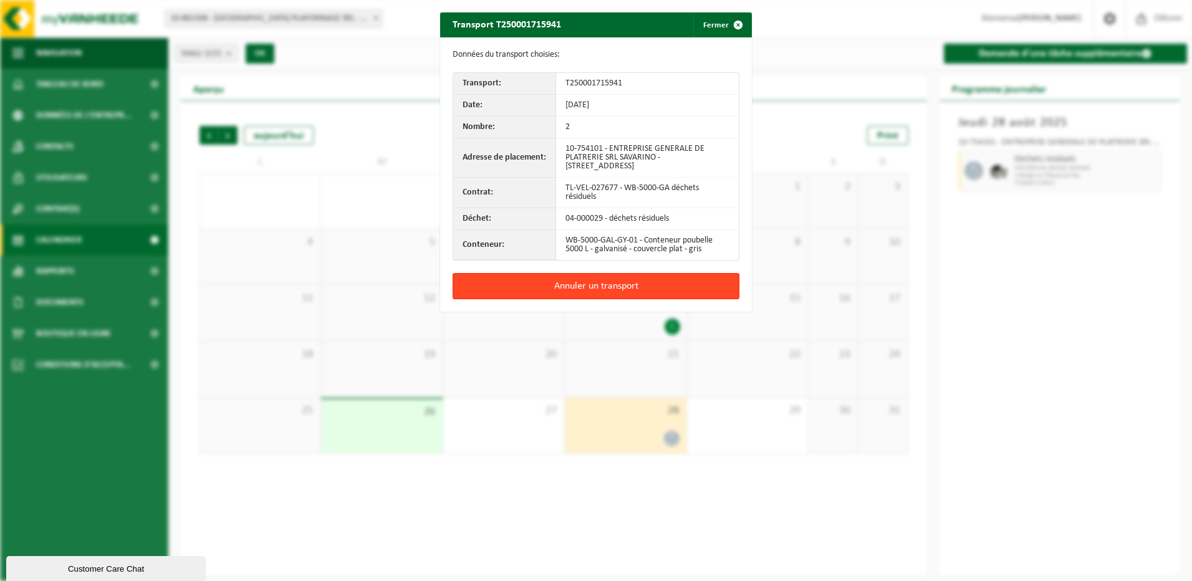
click at [609, 276] on button "Annuler un transport" at bounding box center [596, 286] width 287 height 26
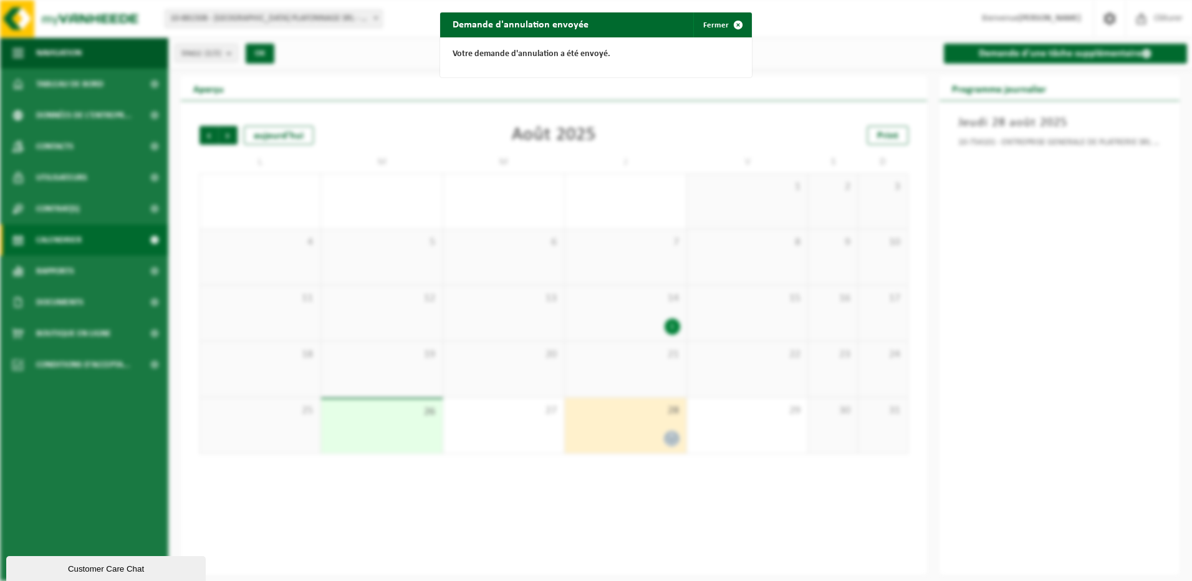
click at [1035, 347] on div "Demande d'annulation envoyée Fermer Votre demande d'annulation a été envoyé." at bounding box center [596, 290] width 1192 height 581
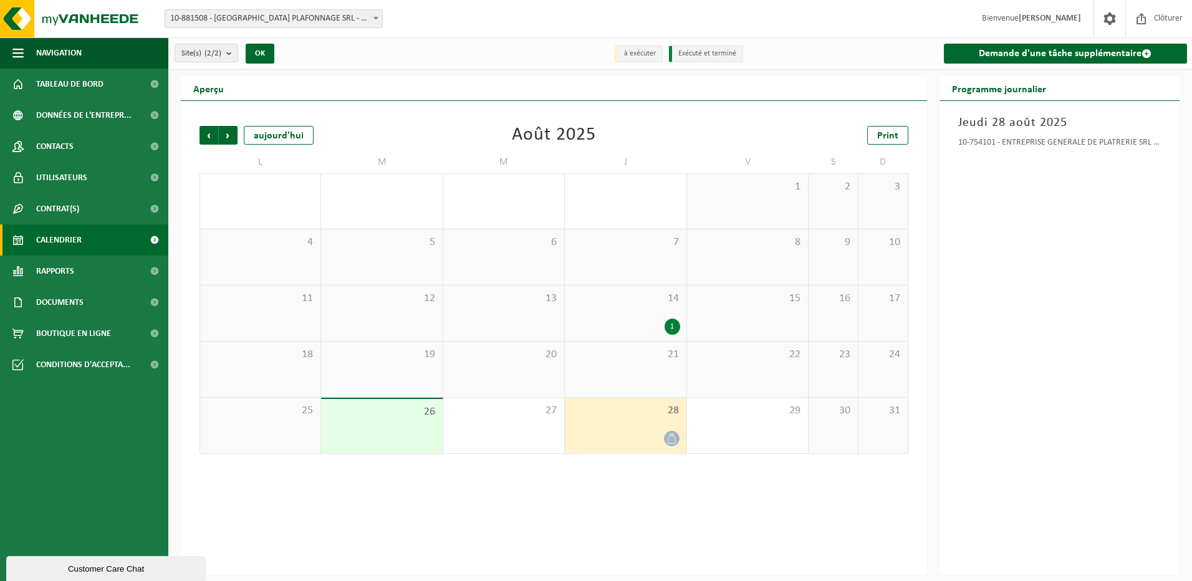
click at [663, 445] on div at bounding box center [625, 438] width 109 height 17
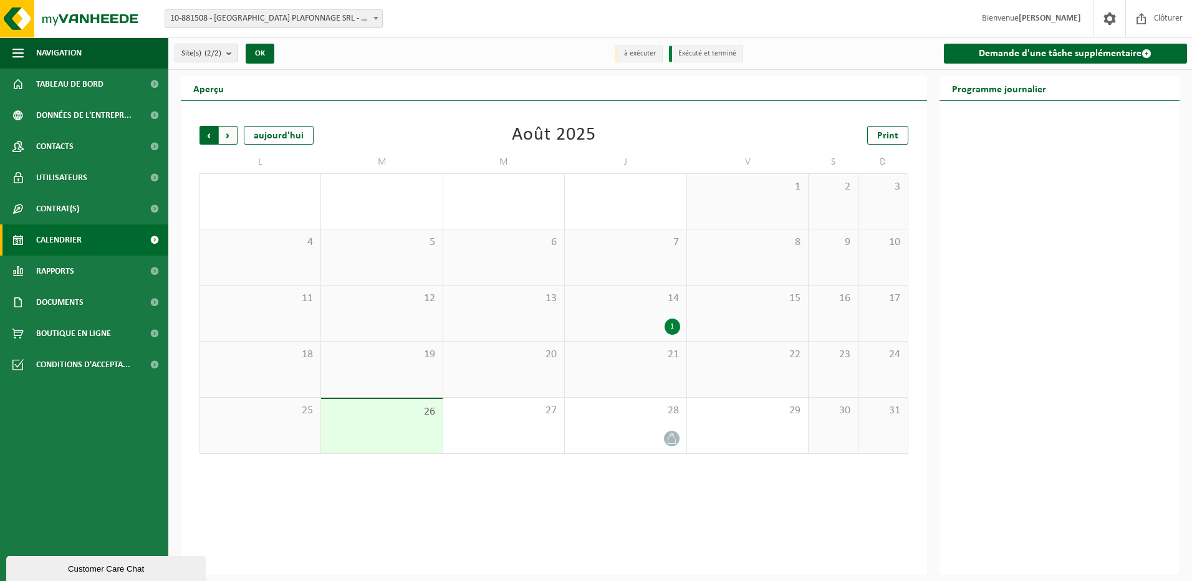
click at [229, 132] on span "Suivant" at bounding box center [228, 135] width 19 height 19
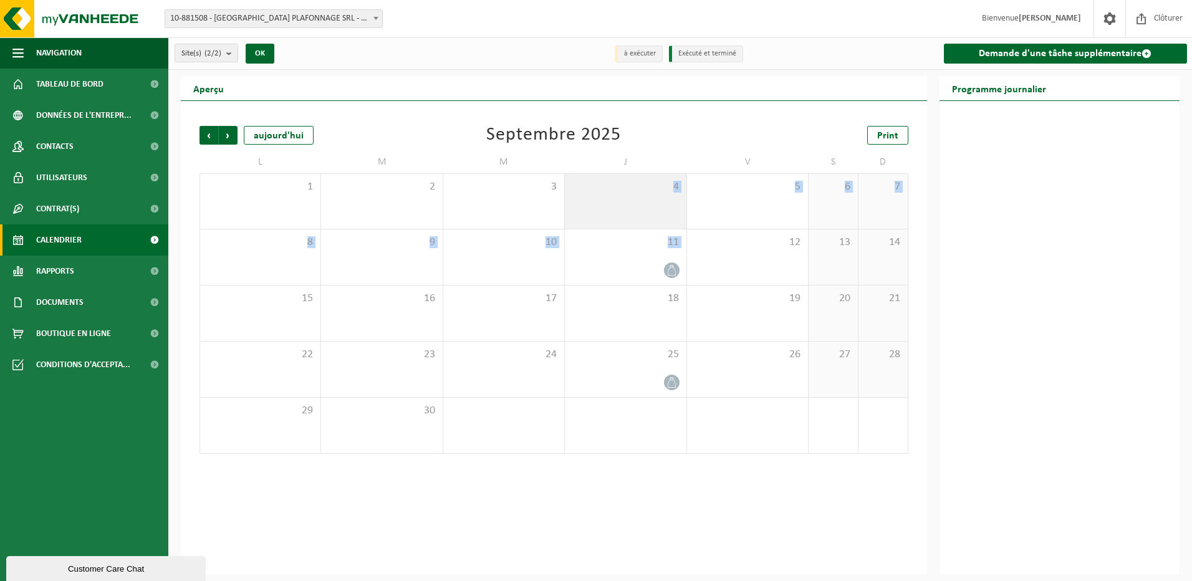
drag, startPoint x: 663, startPoint y: 263, endPoint x: 663, endPoint y: 196, distance: 66.7
click at [663, 196] on tbody "1 2 3 4 5 6 7 8 9 10 11 12 13 14 15 16 17 18 19 20 21 22 23 24 25 26 27 28 29 3…" at bounding box center [554, 313] width 709 height 281
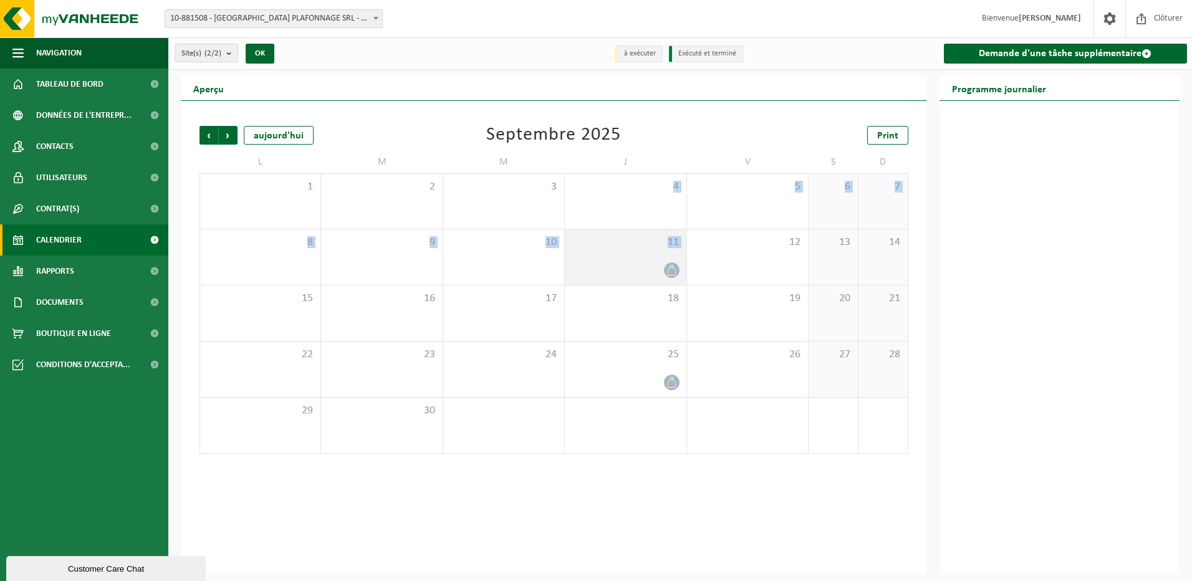
click at [609, 267] on div at bounding box center [625, 270] width 109 height 17
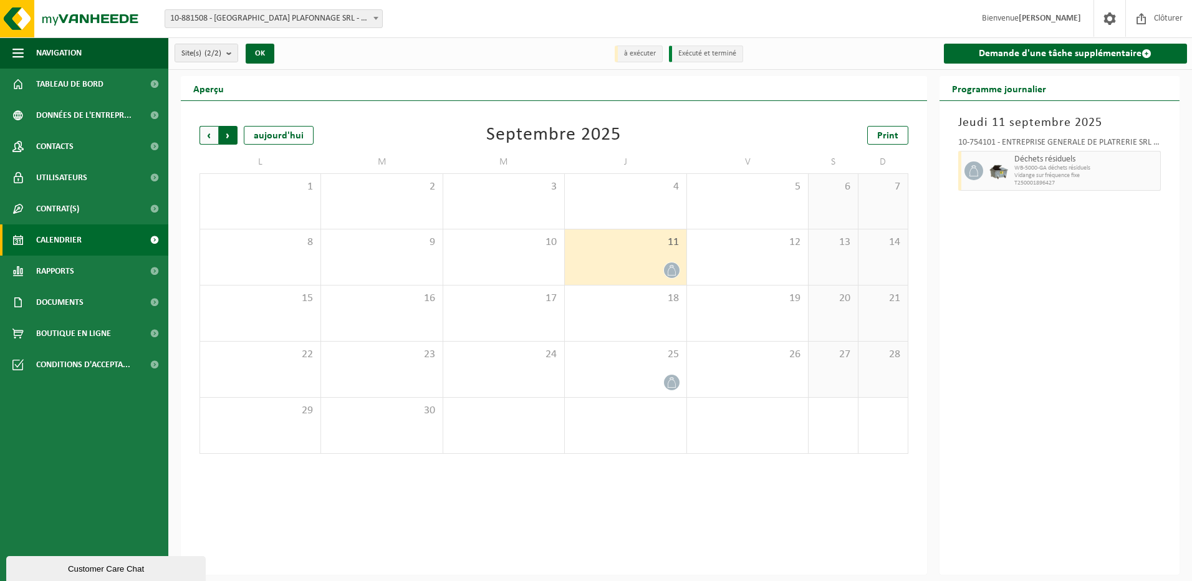
click at [211, 130] on span "Précédent" at bounding box center [209, 135] width 19 height 19
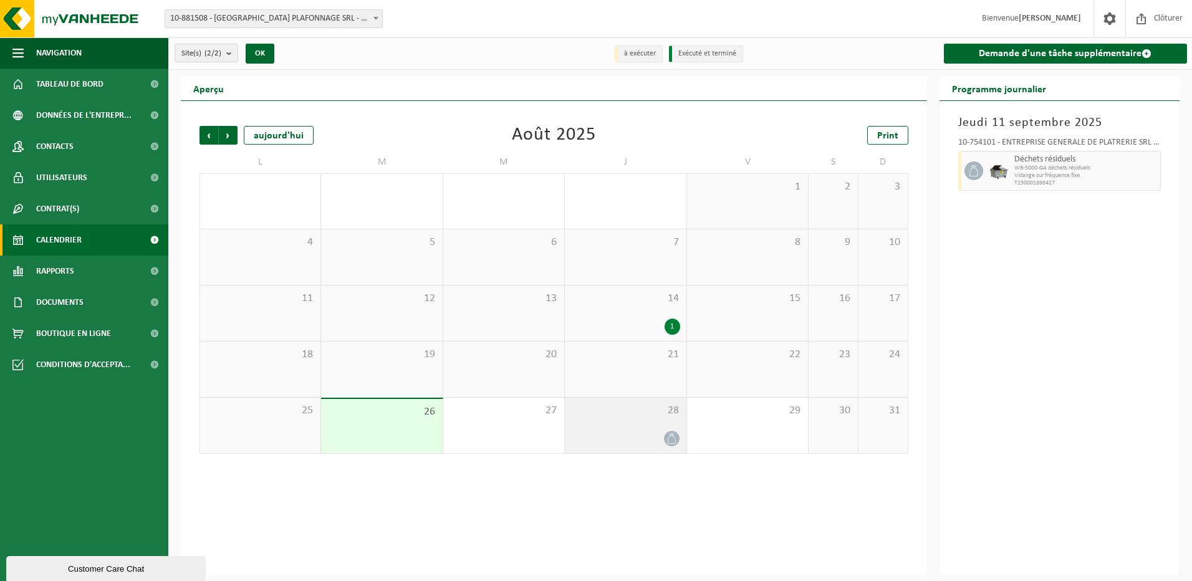
click at [662, 421] on div "28" at bounding box center [625, 426] width 121 height 56
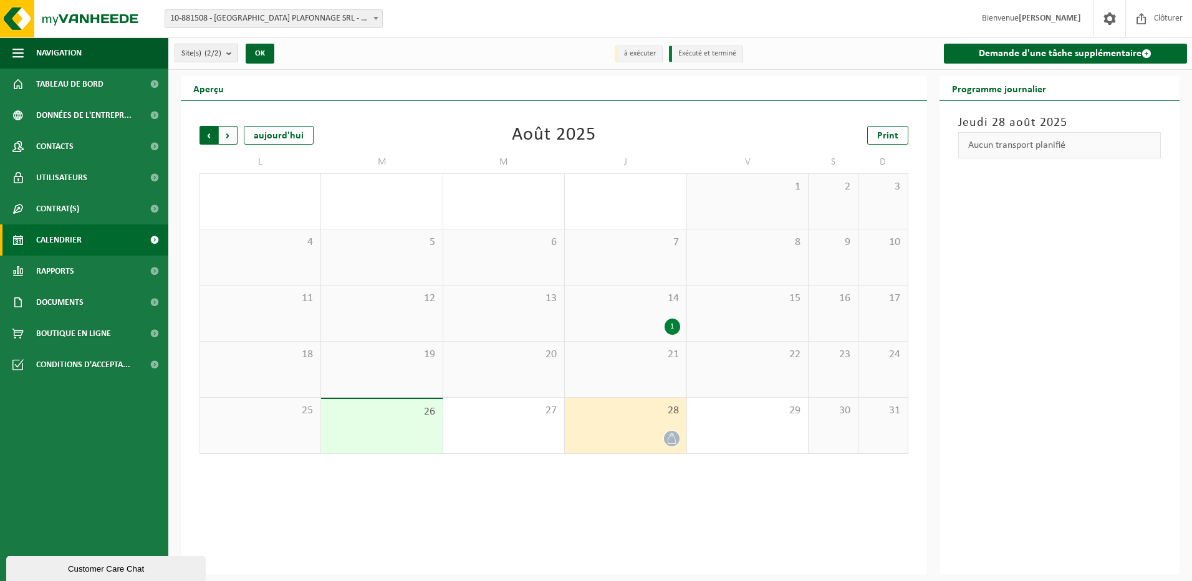
click at [228, 135] on span "Suivant" at bounding box center [228, 135] width 19 height 19
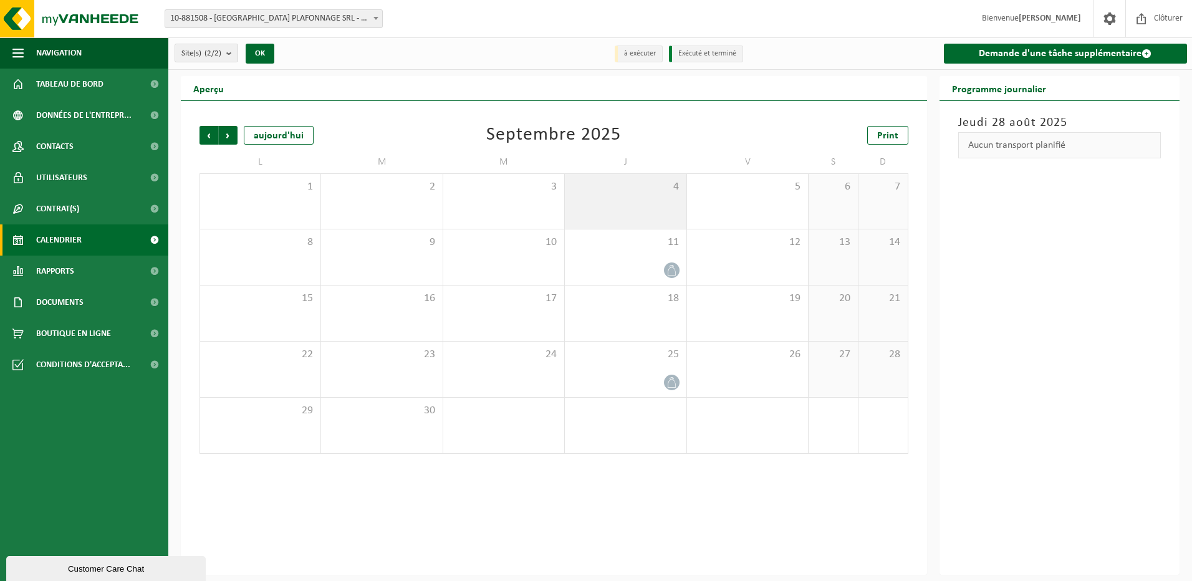
click at [630, 191] on span "4" at bounding box center [625, 187] width 109 height 14
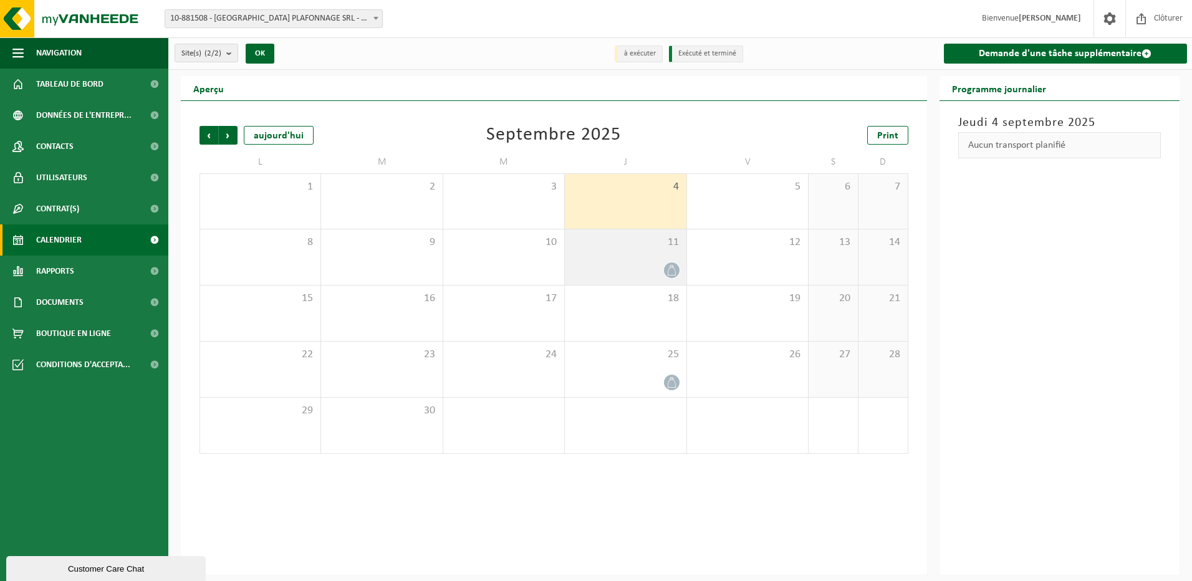
click at [672, 268] on icon at bounding box center [672, 270] width 11 height 11
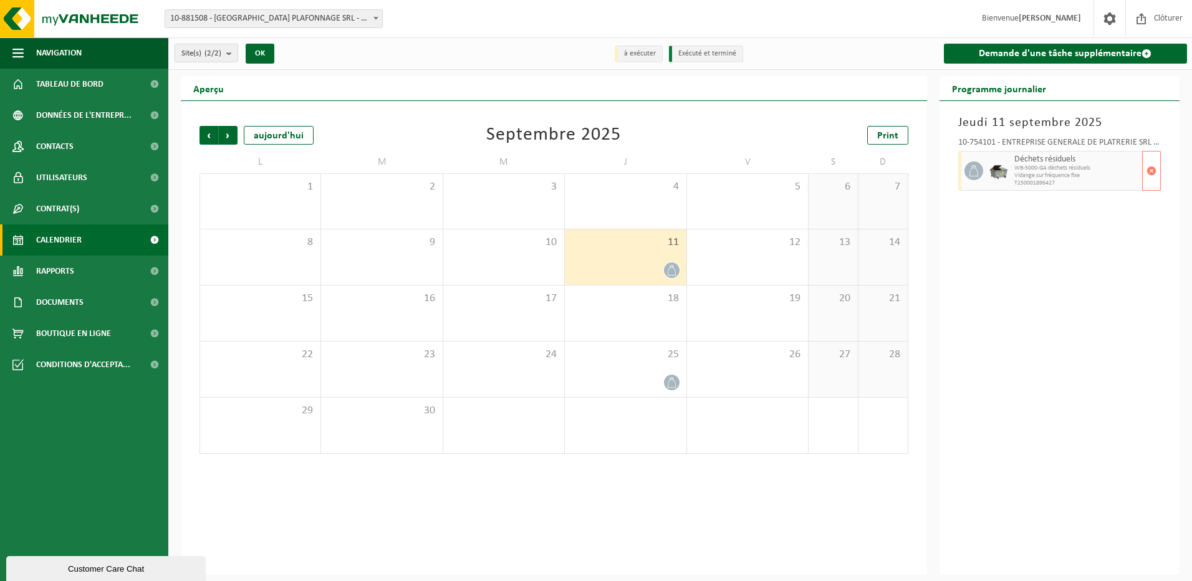
click at [1053, 162] on span "Déchets résiduels" at bounding box center [1077, 160] width 125 height 10
click at [1151, 167] on span "button" at bounding box center [1152, 170] width 10 height 25
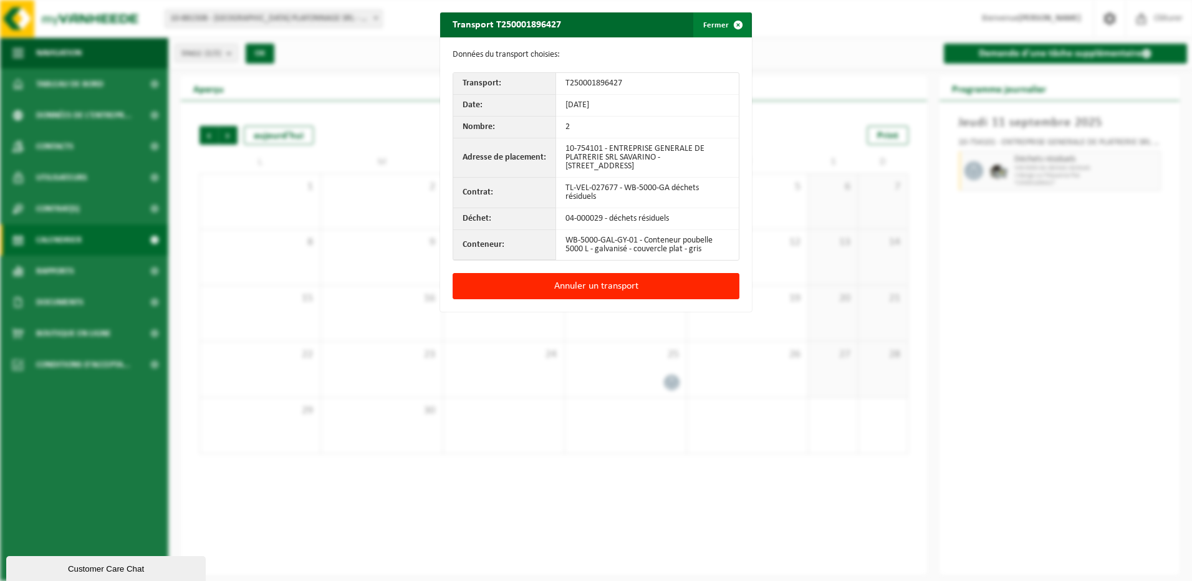
click at [719, 23] on button "Fermer" at bounding box center [722, 24] width 57 height 25
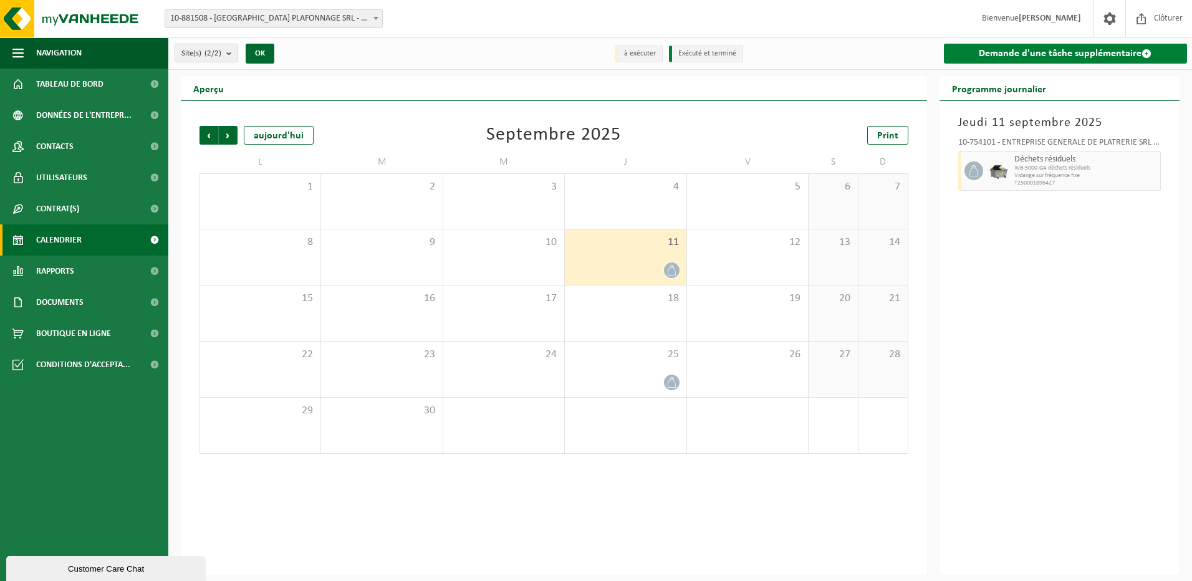
click at [1056, 51] on link "Demande d'une tâche supplémentaire" at bounding box center [1066, 54] width 244 height 20
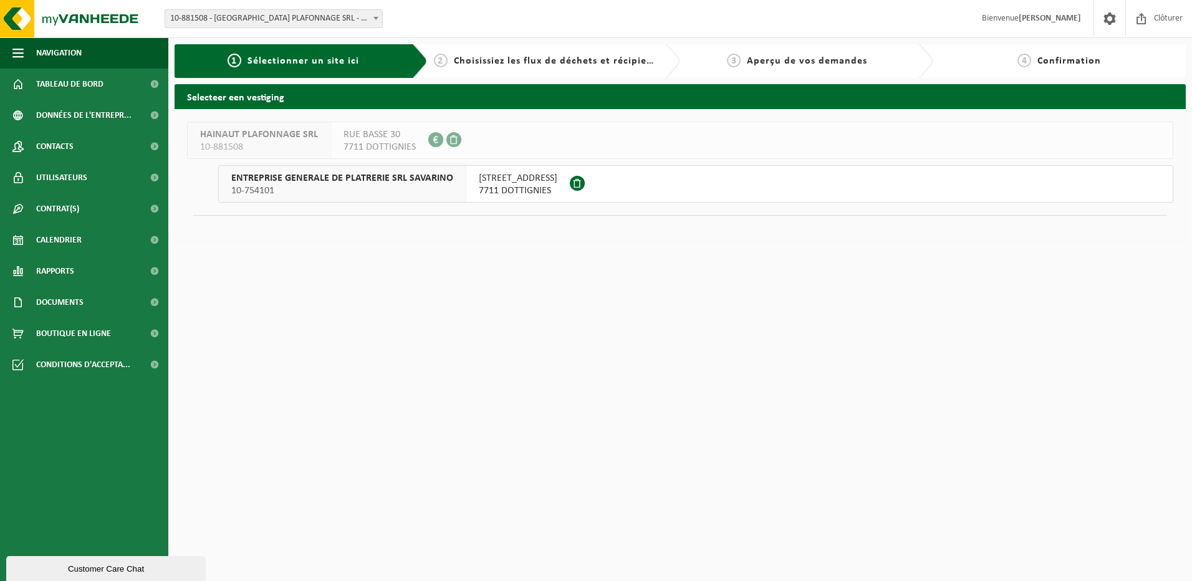
click at [526, 63] on span "Choisissiez les flux de déchets et récipients" at bounding box center [558, 61] width 208 height 10
click at [379, 131] on span "RUE BASSE 30" at bounding box center [380, 134] width 72 height 12
click at [279, 64] on span "Sélectionner un site ici" at bounding box center [304, 61] width 112 height 10
click at [493, 181] on span "RUE DU PONT BLEU 10" at bounding box center [518, 178] width 79 height 12
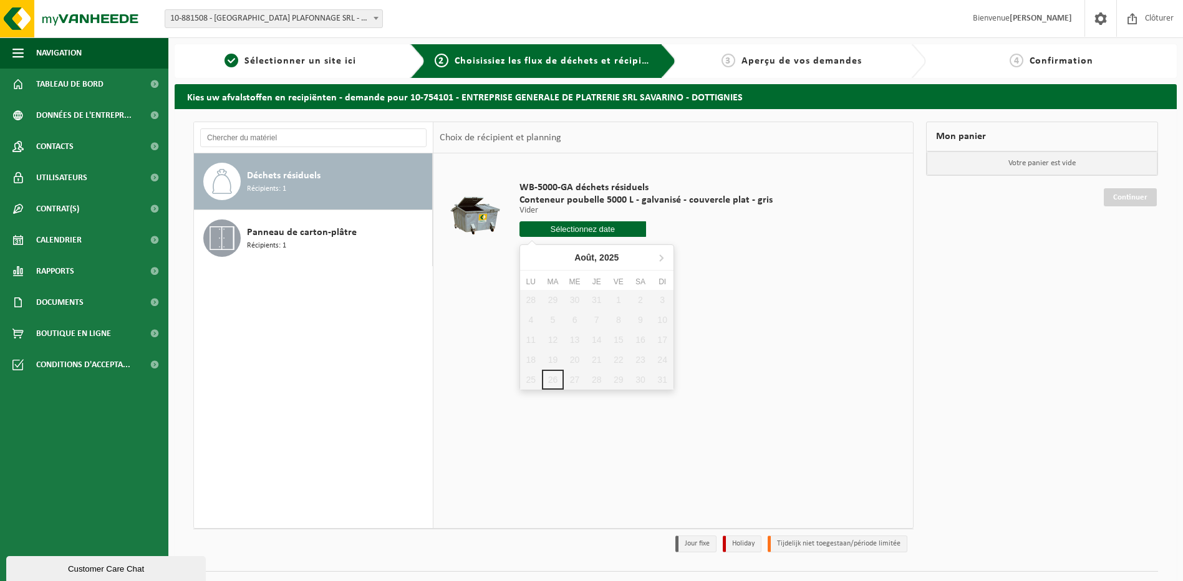
click at [589, 230] on input "text" at bounding box center [583, 229] width 127 height 16
click at [657, 257] on icon at bounding box center [661, 258] width 20 height 20
click at [596, 305] on div "4" at bounding box center [597, 300] width 22 height 20
type input "à partir de [DATE]"
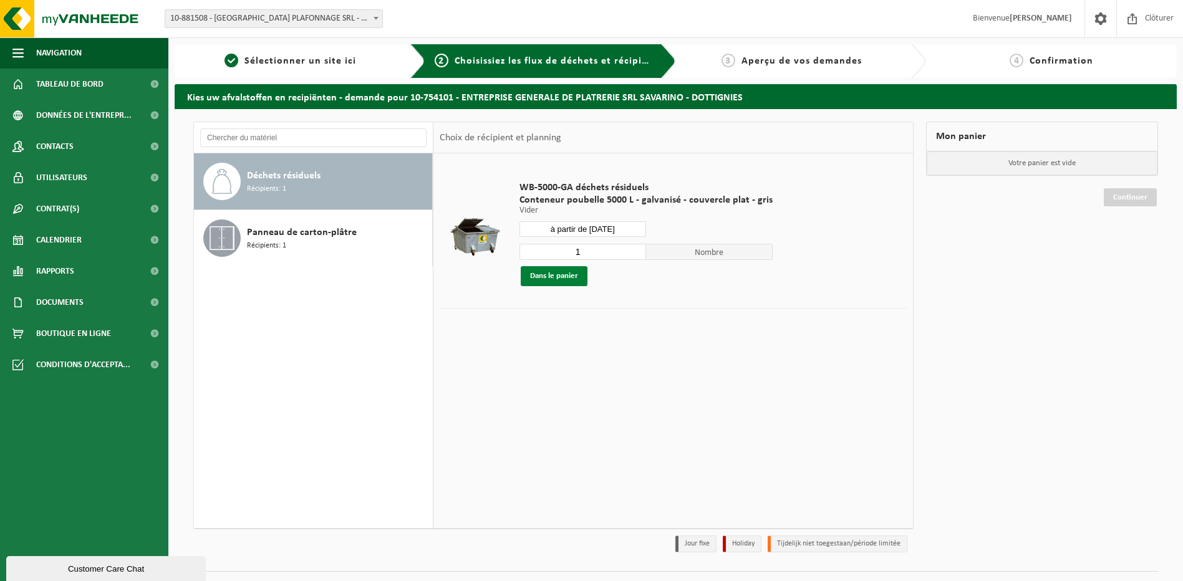
click at [564, 280] on button "Dans le panier" at bounding box center [554, 276] width 67 height 20
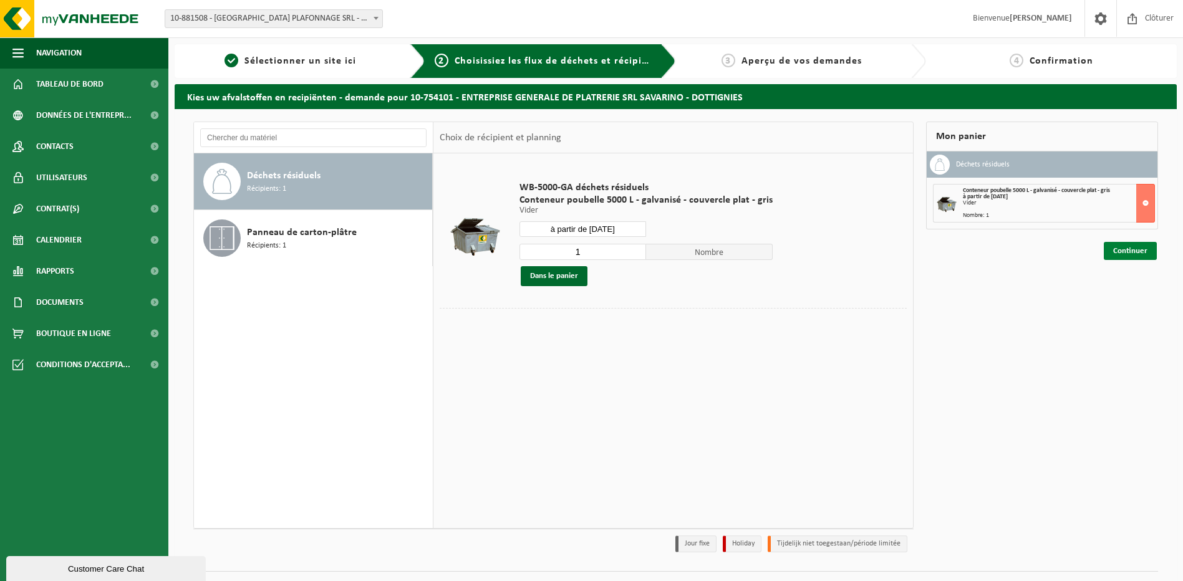
click at [1130, 251] on link "Continuer" at bounding box center [1130, 251] width 53 height 18
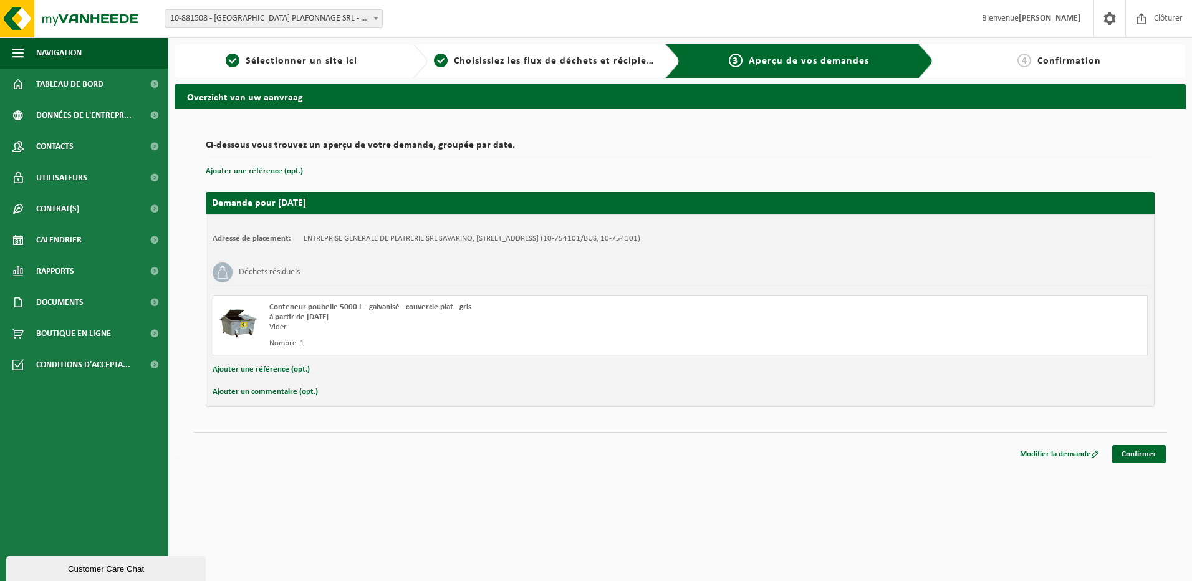
click at [301, 273] on div "Déchets résiduels" at bounding box center [681, 272] width 936 height 32
click at [273, 397] on button "Ajouter un commentaire (opt.)" at bounding box center [265, 392] width 105 height 16
click at [299, 395] on input "text" at bounding box center [700, 393] width 871 height 19
click at [351, 395] on input "Bonjour, nous avons de stravaux dans la rue" at bounding box center [700, 393] width 871 height 19
click at [422, 395] on input "Bonjour, nous avons des travaux dans la rue" at bounding box center [700, 393] width 871 height 19
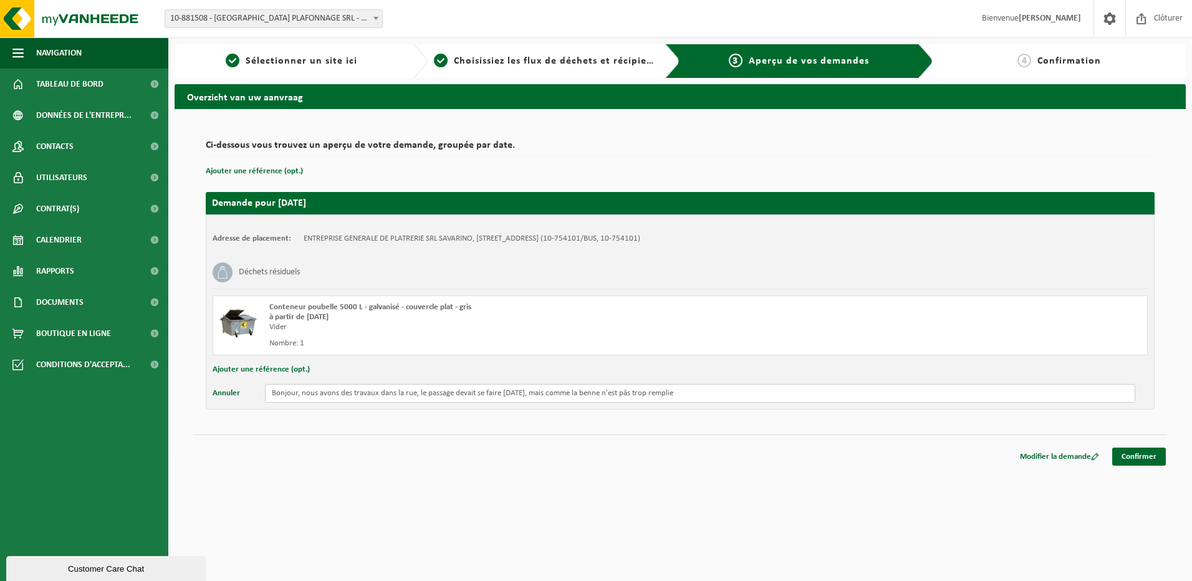
click at [624, 397] on input "Bonjour, nous avons des travaux dans la rue, le passage devait se faire jeudi, …" at bounding box center [700, 393] width 871 height 19
click at [699, 392] on input "Bonjour, nous avons des travaux dans la rue, le passage devait se faire jeudi, …" at bounding box center [700, 393] width 871 height 19
click at [779, 393] on input "Bonjour, nous avons des travaux dans la rue, le passage devait se faire jeudi, …" at bounding box center [700, 393] width 871 height 19
click at [951, 395] on input "Bonjour, nous avons des travaux dans la rue, le passage devait se faire jeudi, …" at bounding box center [700, 393] width 871 height 19
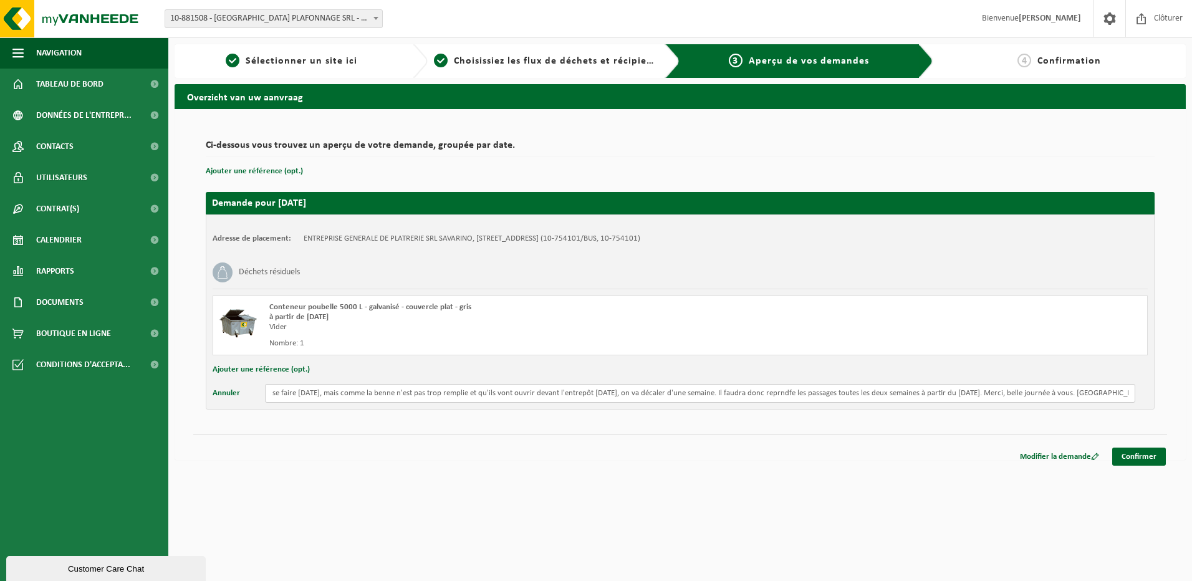
click at [767, 395] on input "Bonjour, nous avons des travaux dans la rue, le passage devait se faire jeudi, …" at bounding box center [700, 393] width 871 height 19
click at [387, 394] on input "Bonjour, nous avons des travaux dans la rue, le passage devait se faire jeudi, …" at bounding box center [700, 393] width 871 height 19
click at [501, 393] on input "Bonjour, nous avons des travaux dans la rue, le passage devait se faire jeudi, …" at bounding box center [700, 393] width 871 height 19
click at [805, 395] on input "Bonjour, nous avons des travaux dans la rue, le passage devait se faire ce jeud…" at bounding box center [700, 393] width 871 height 19
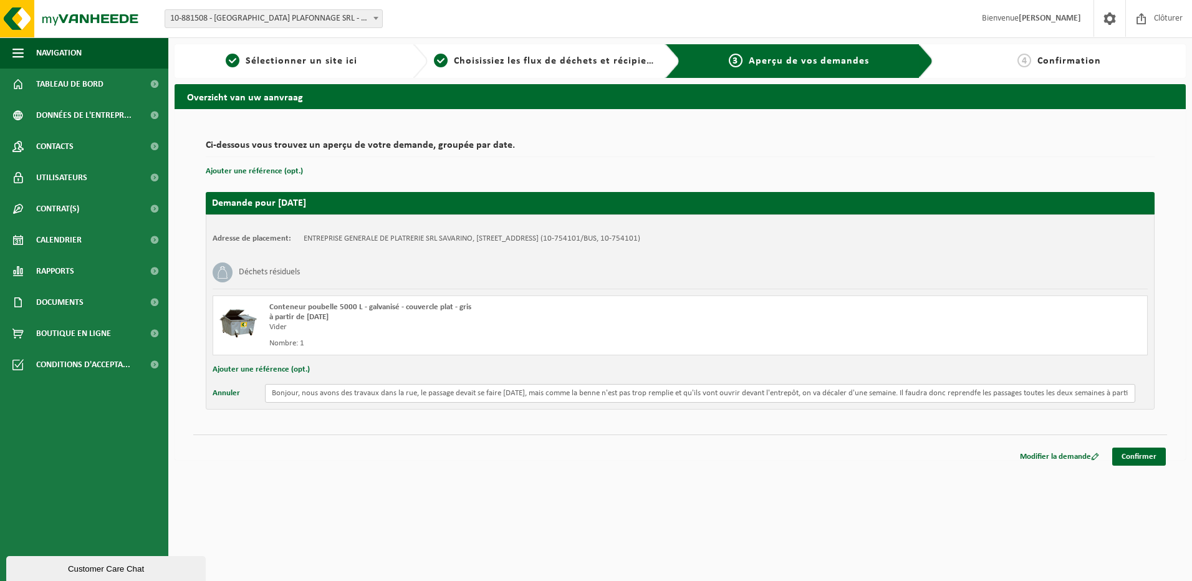
click at [979, 389] on input "Bonjour, nous avons des travaux dans la rue, le passage devait se faire ce jeud…" at bounding box center [700, 393] width 871 height 19
click at [1085, 392] on input "Bonjour, nous avons des travaux dans la rue, le passage devait se faire ce jeud…" at bounding box center [700, 393] width 871 height 19
type input "Bonjour, nous avons des travaux dans la rue, le passage devait se faire ce jeud…"
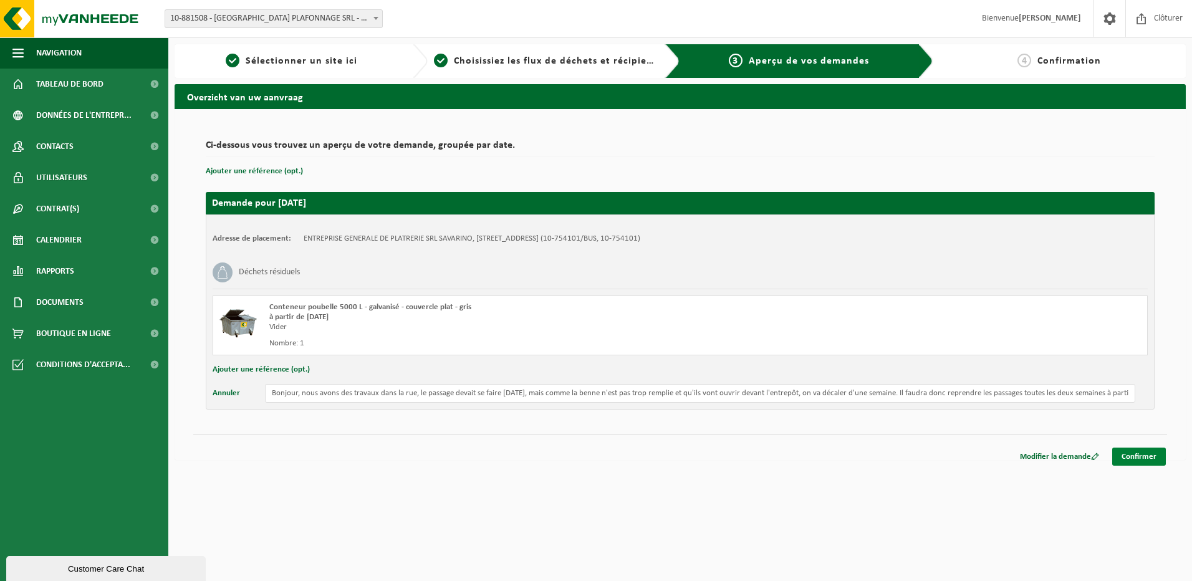
click at [1140, 453] on link "Confirmer" at bounding box center [1140, 457] width 54 height 18
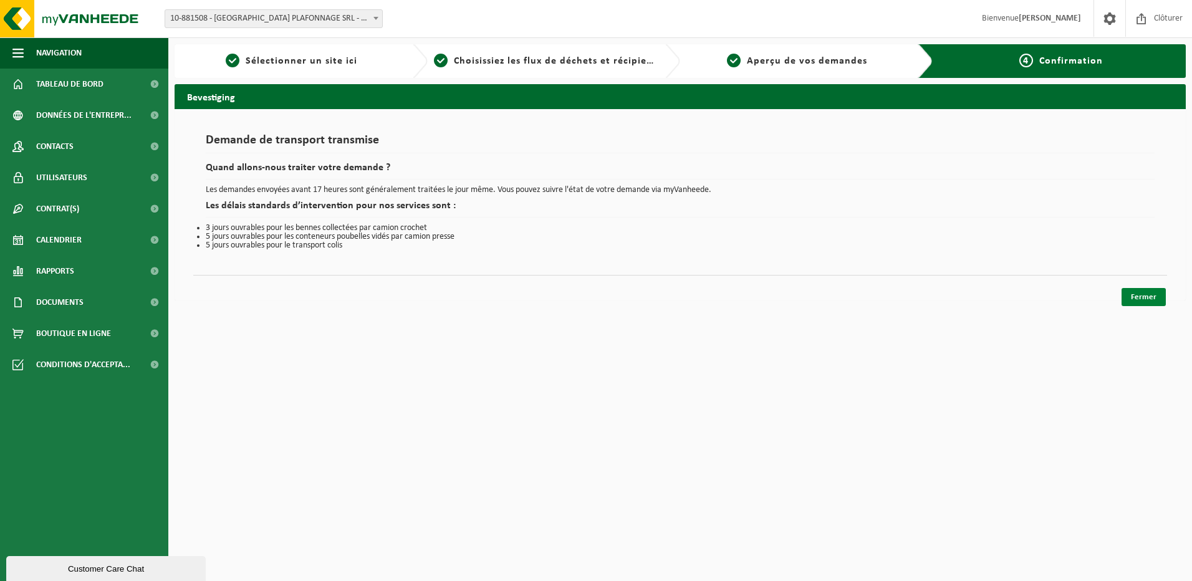
click at [1153, 295] on link "Fermer" at bounding box center [1144, 297] width 44 height 18
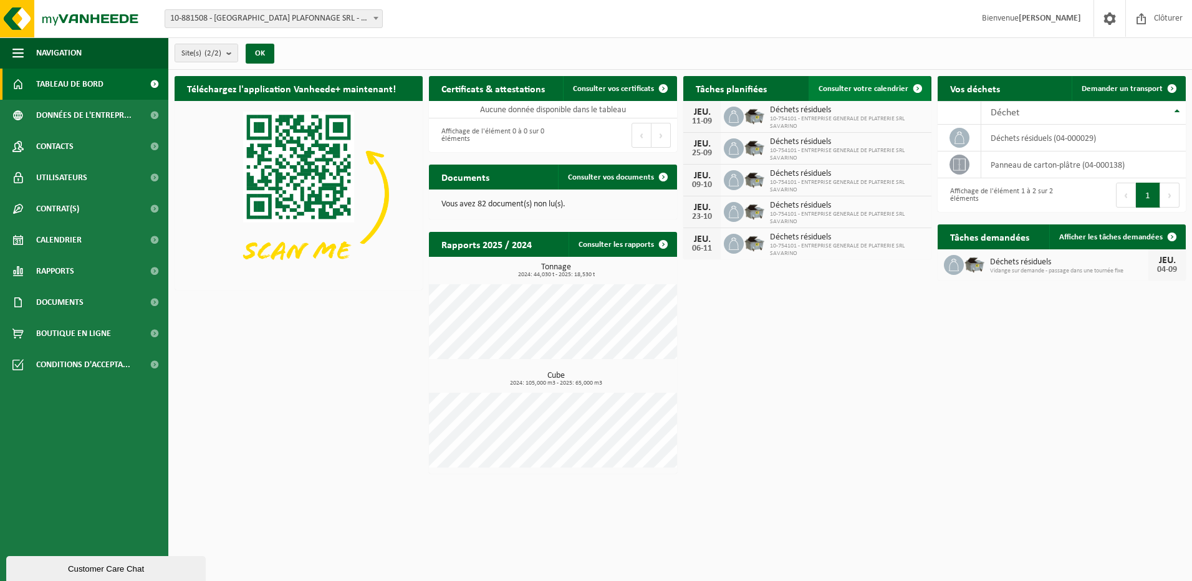
click at [868, 88] on span "Consulter votre calendrier" at bounding box center [864, 89] width 90 height 8
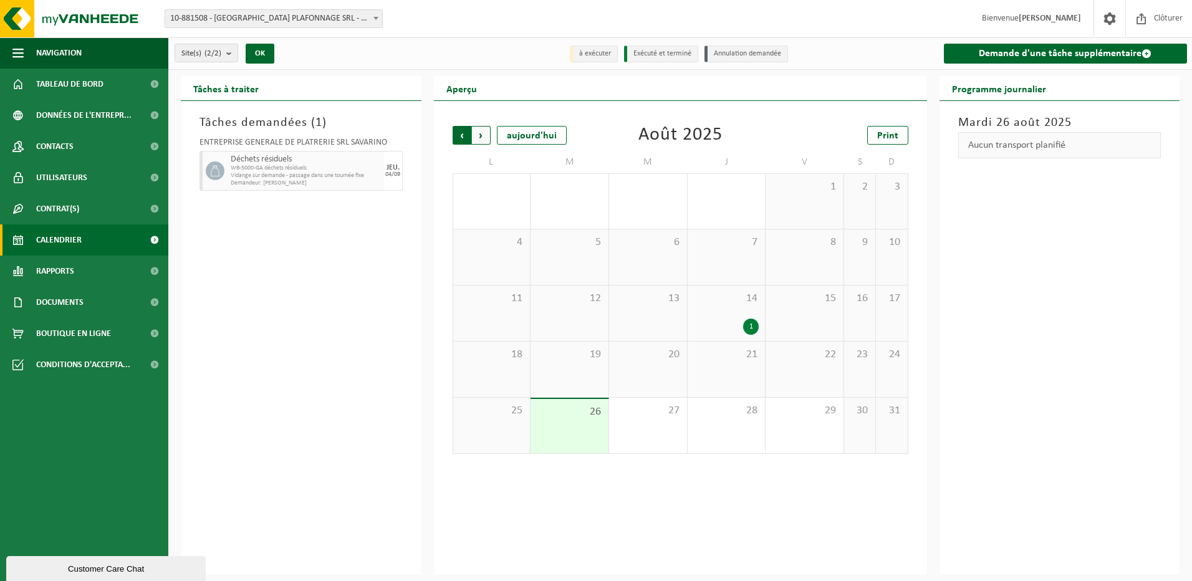
click at [480, 137] on span "Suivant" at bounding box center [481, 135] width 19 height 19
click at [79, 112] on span "Données de l'entrepr..." at bounding box center [83, 115] width 95 height 31
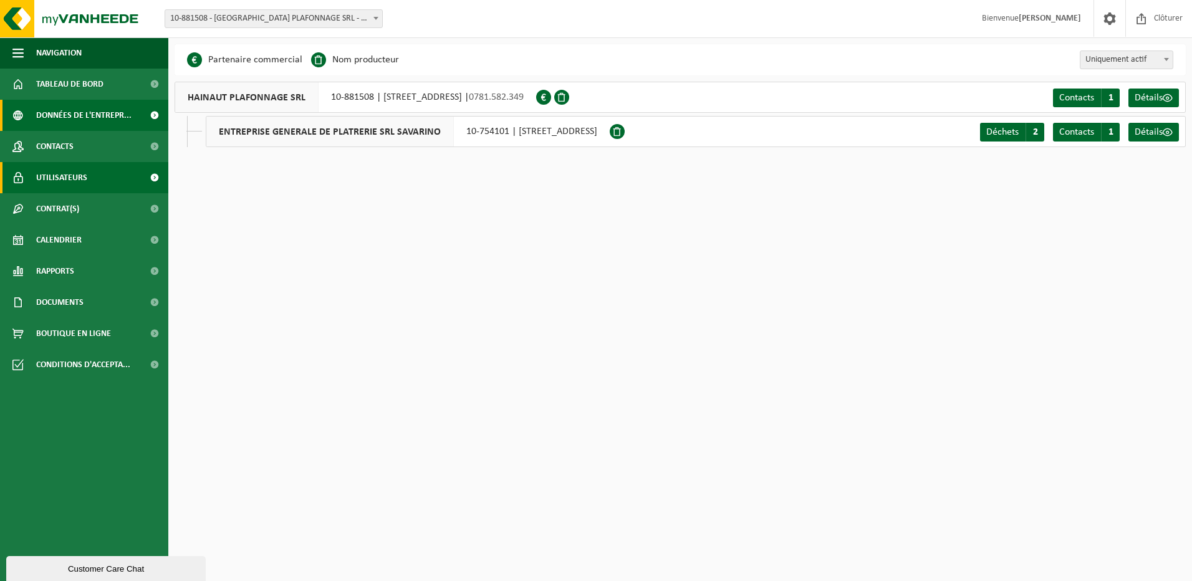
click at [75, 169] on span "Utilisateurs" at bounding box center [61, 177] width 51 height 31
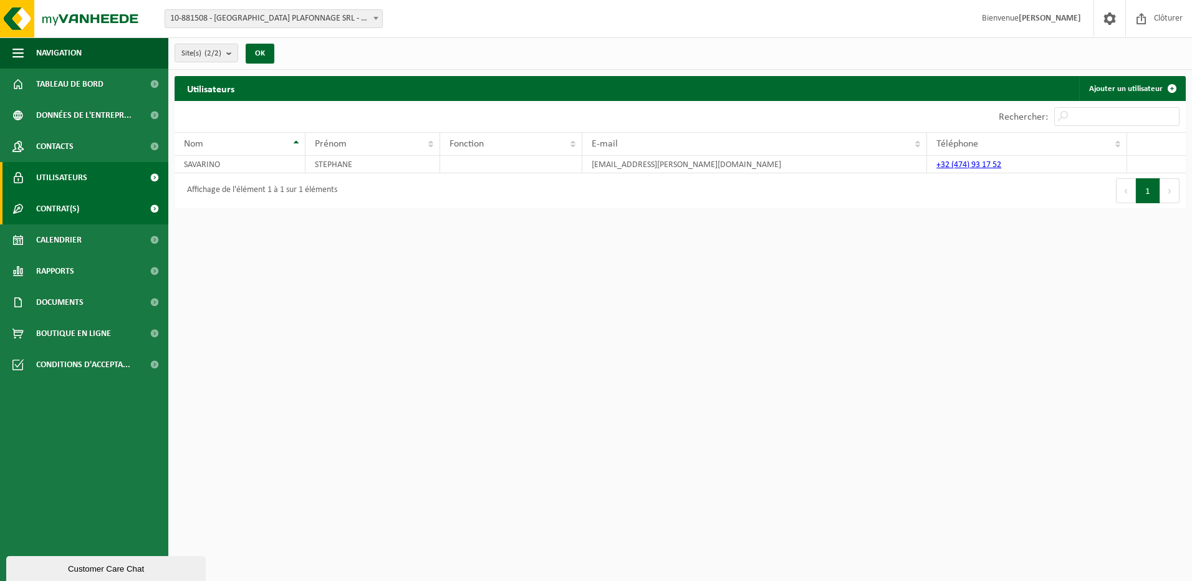
click at [66, 209] on span "Contrat(s)" at bounding box center [57, 208] width 43 height 31
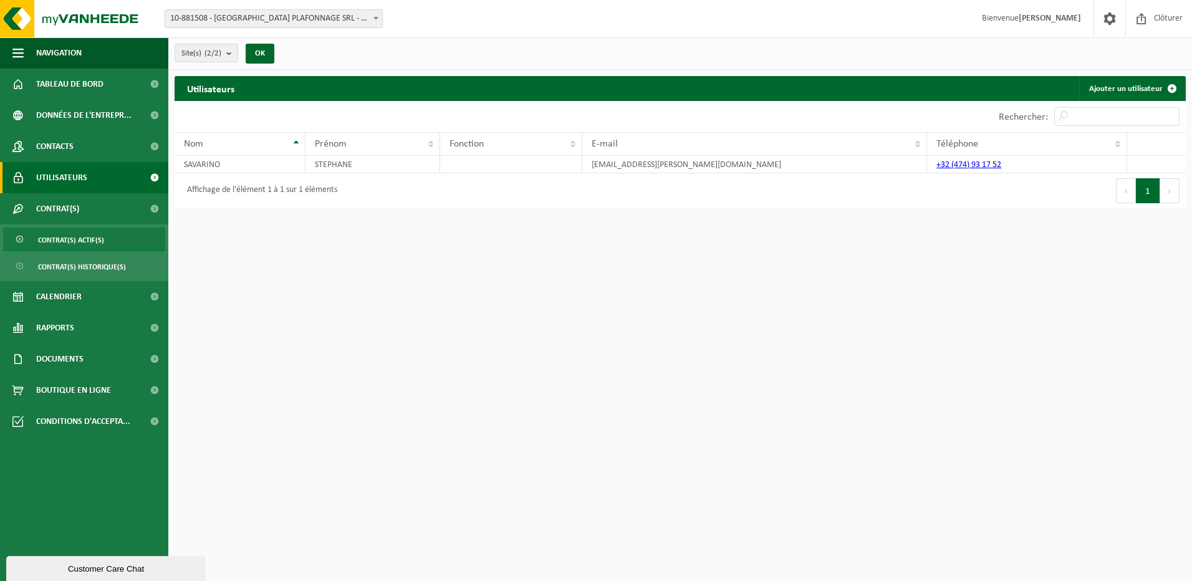
click at [64, 241] on span "Contrat(s) actif(s)" at bounding box center [71, 240] width 66 height 24
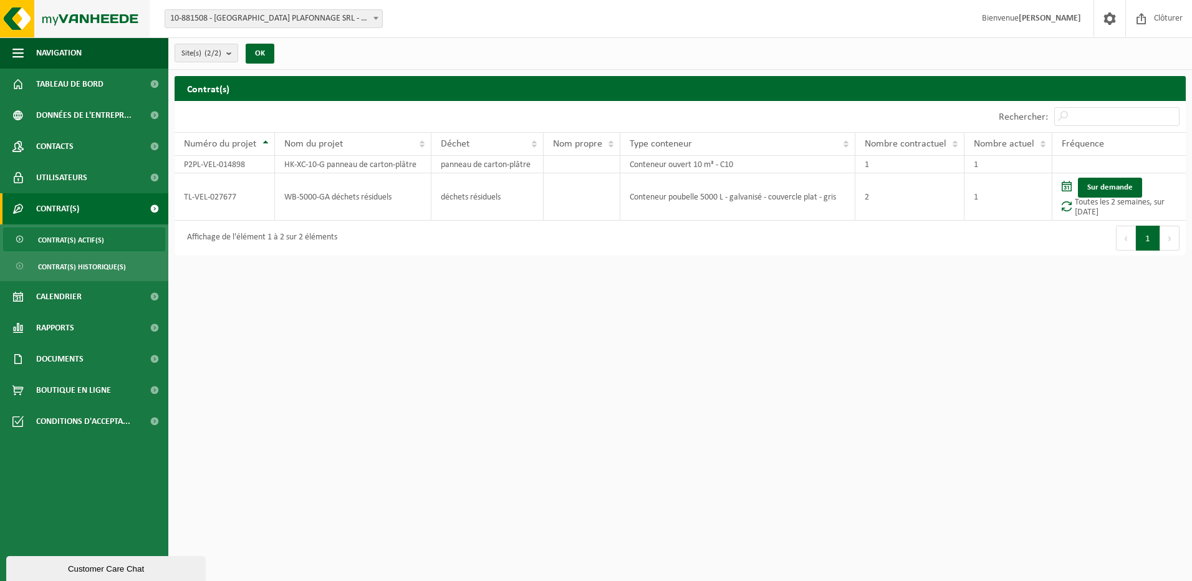
click at [23, 11] on img at bounding box center [75, 18] width 150 height 37
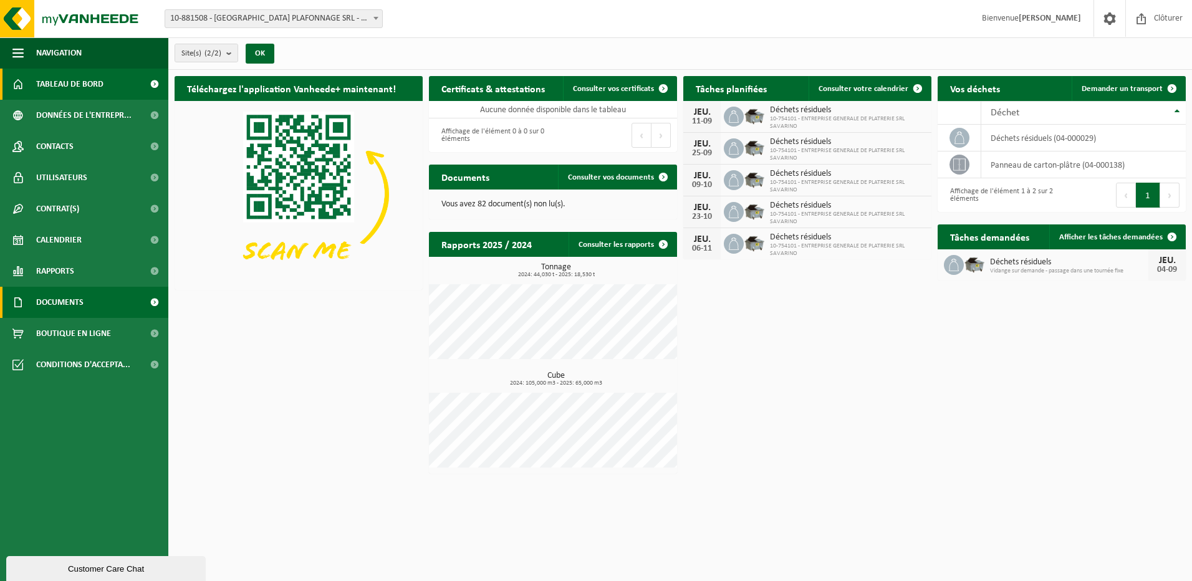
click at [29, 297] on link "Documents" at bounding box center [84, 302] width 168 height 31
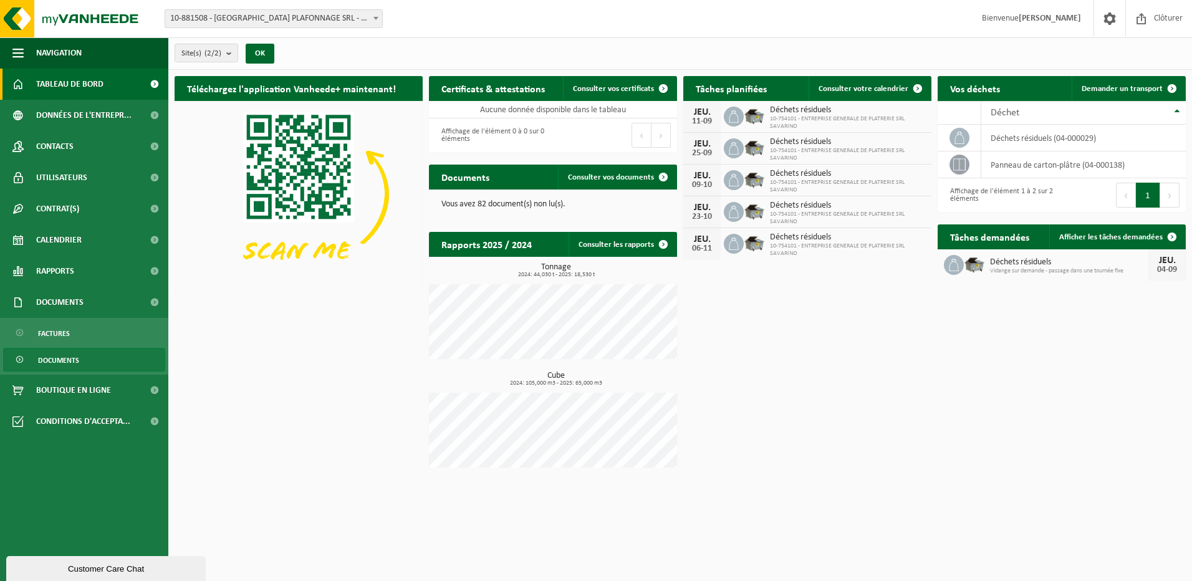
click at [99, 355] on link "Documents" at bounding box center [84, 360] width 162 height 24
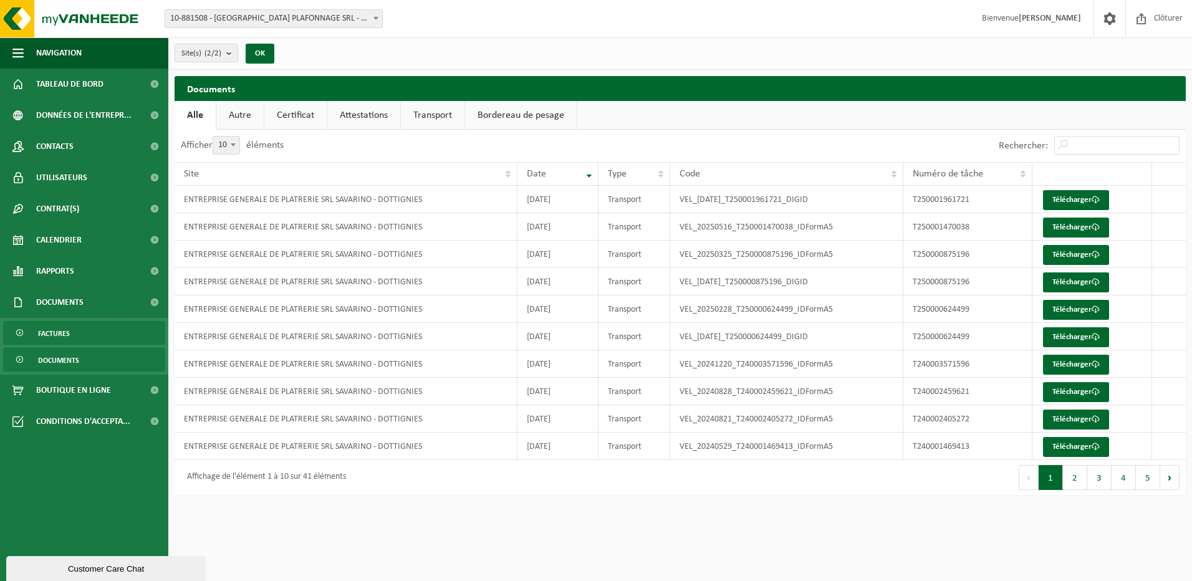
click at [39, 334] on span "Factures" at bounding box center [54, 334] width 32 height 24
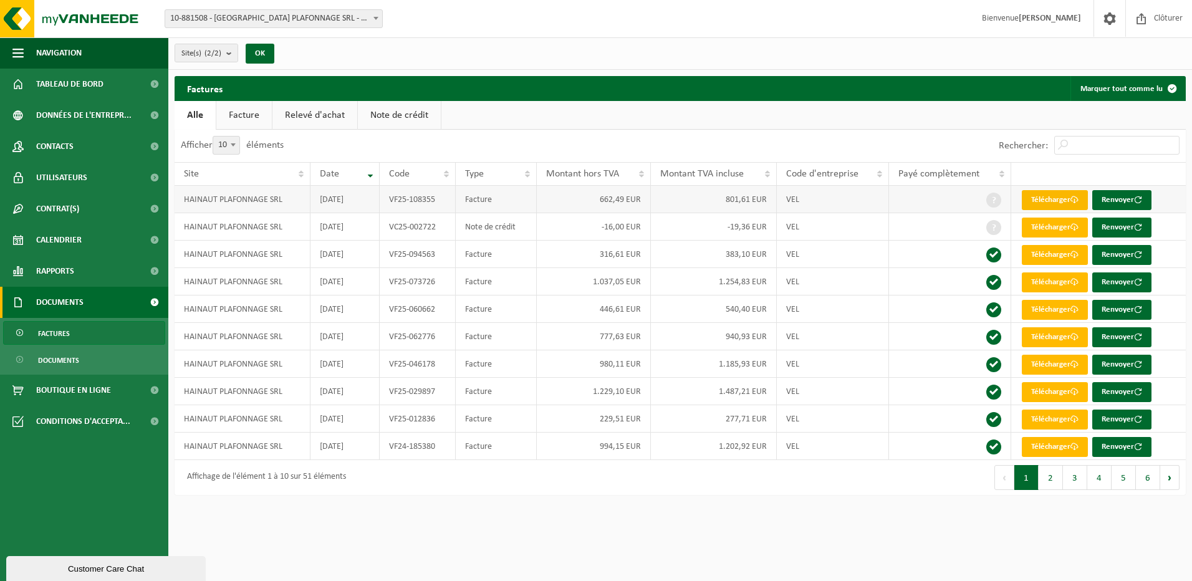
click at [1053, 198] on link "Télécharger" at bounding box center [1055, 200] width 66 height 20
click at [60, 212] on span "Contrat(s)" at bounding box center [57, 208] width 43 height 31
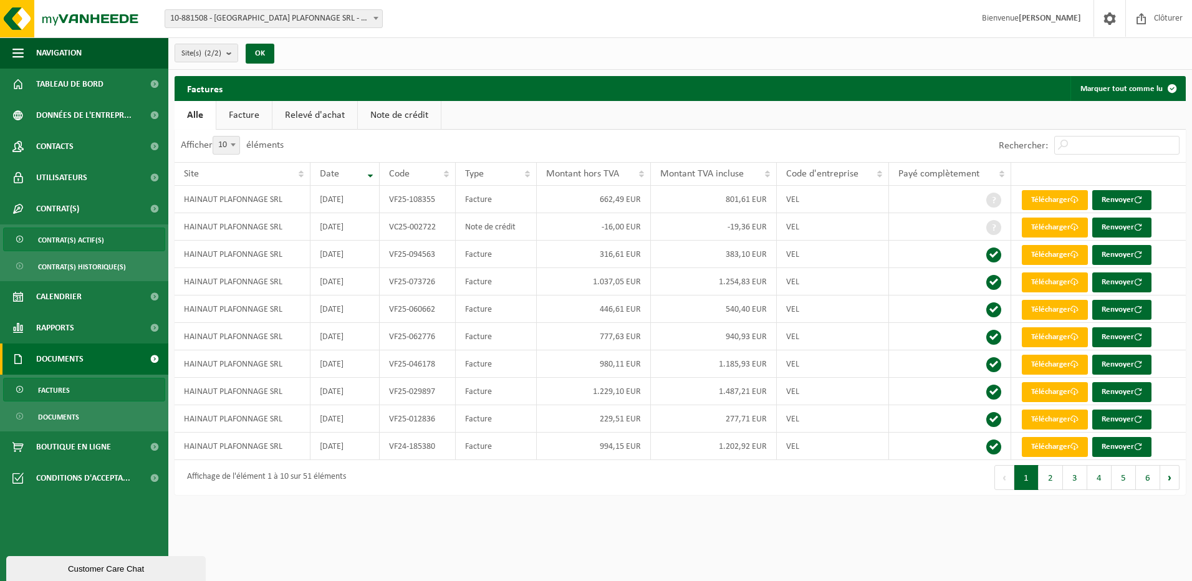
click at [66, 234] on span "Contrat(s) actif(s)" at bounding box center [71, 240] width 66 height 24
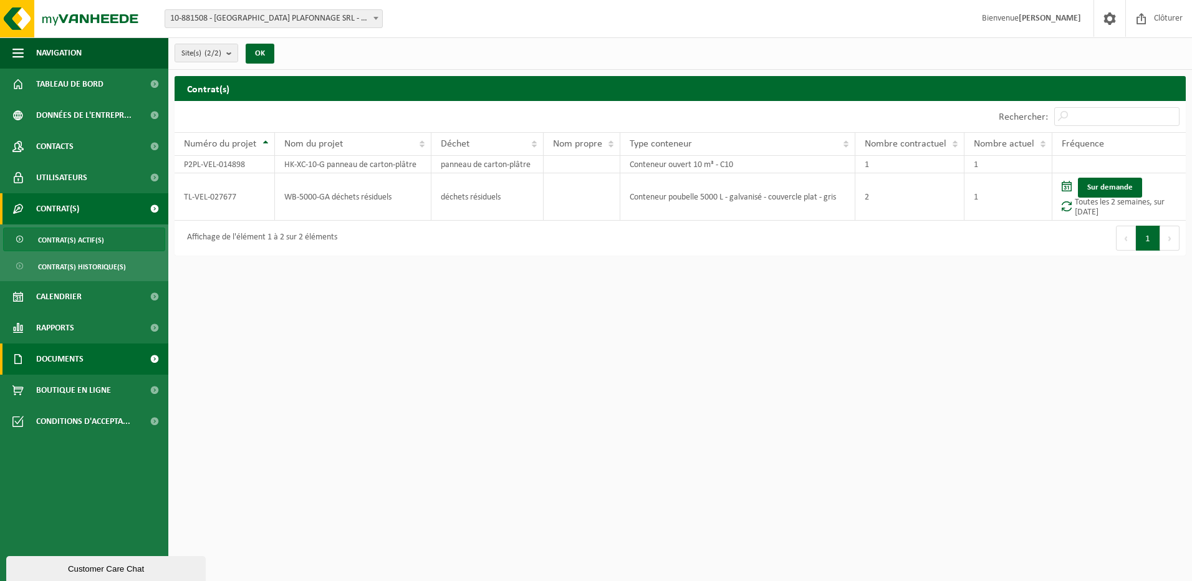
click at [64, 356] on span "Documents" at bounding box center [59, 359] width 47 height 31
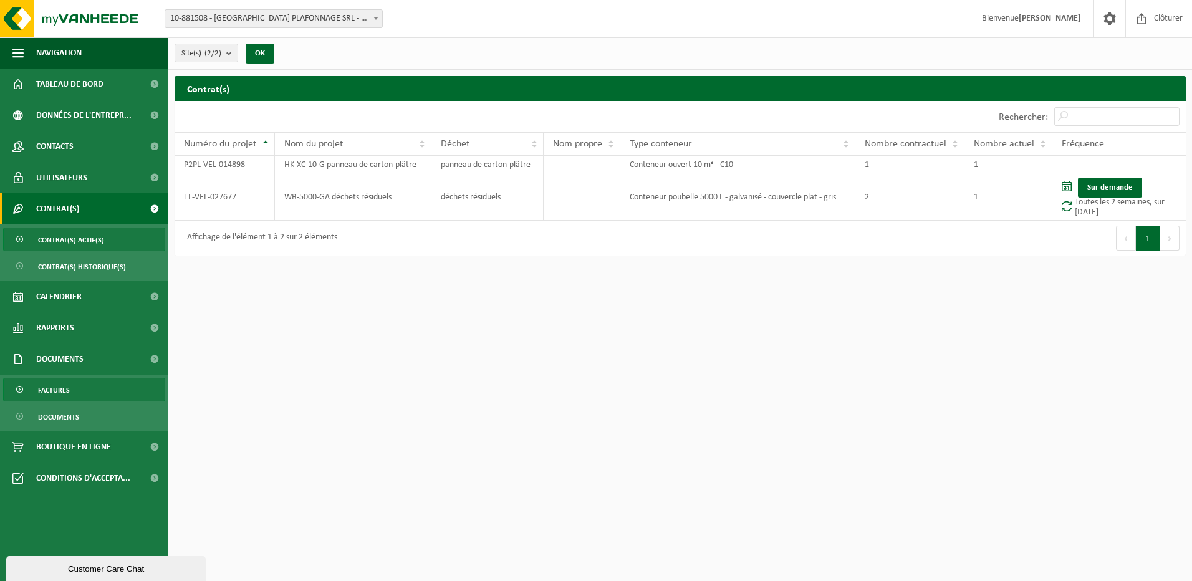
click at [65, 392] on span "Factures" at bounding box center [54, 391] width 32 height 24
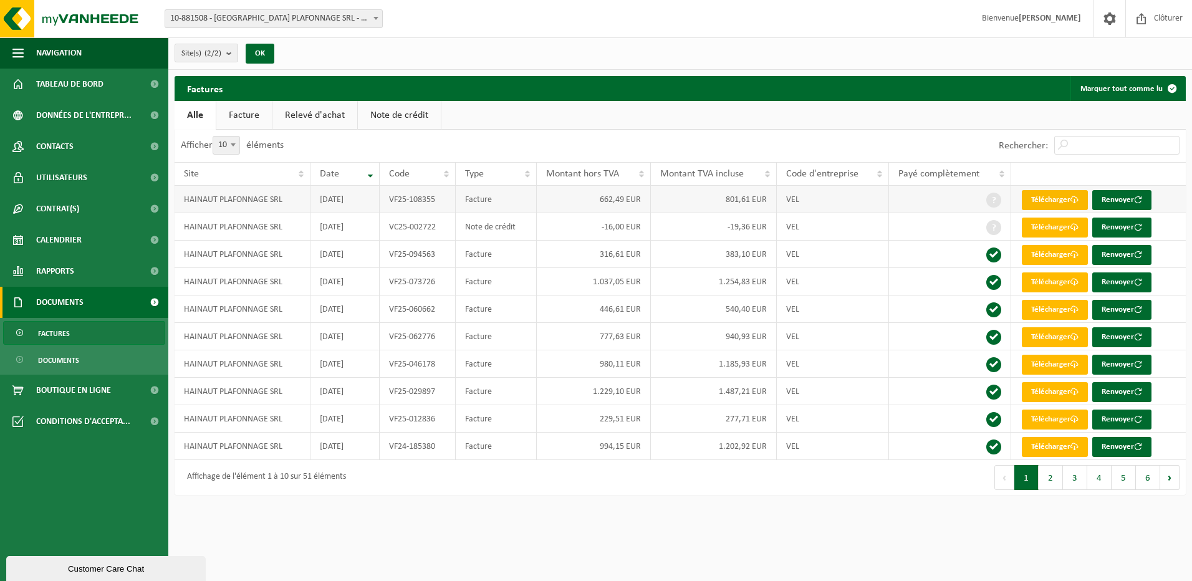
click at [1038, 196] on link "Télécharger" at bounding box center [1055, 200] width 66 height 20
click at [1060, 255] on link "Télécharger" at bounding box center [1055, 255] width 66 height 20
click at [84, 209] on link "Contrat(s)" at bounding box center [84, 208] width 168 height 31
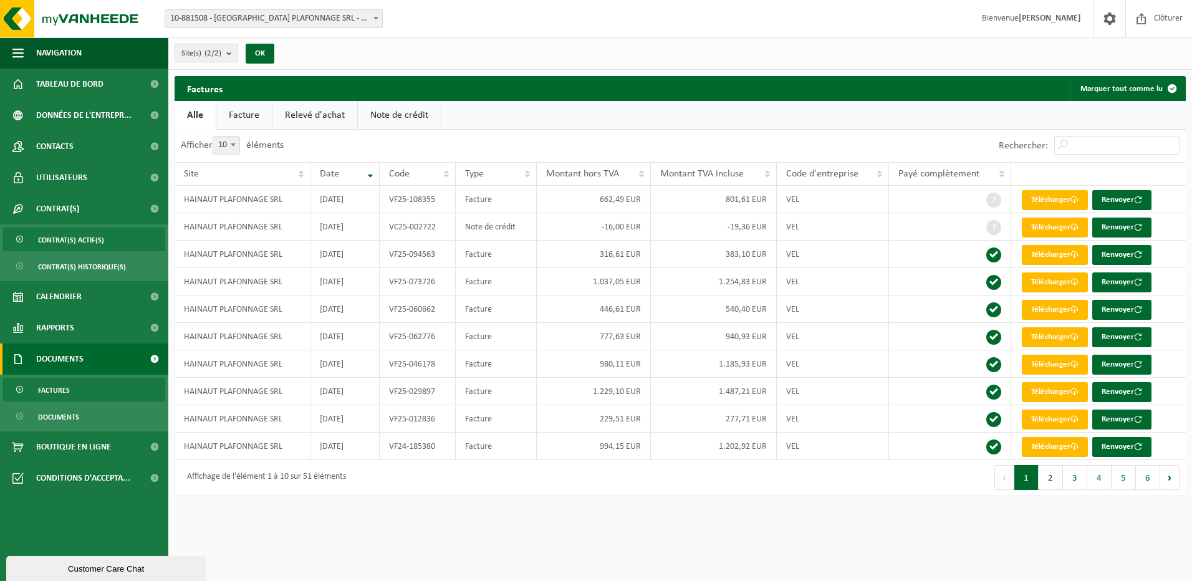
click at [70, 236] on span "Contrat(s) actif(s)" at bounding box center [71, 240] width 66 height 24
